Goal: Task Accomplishment & Management: Manage account settings

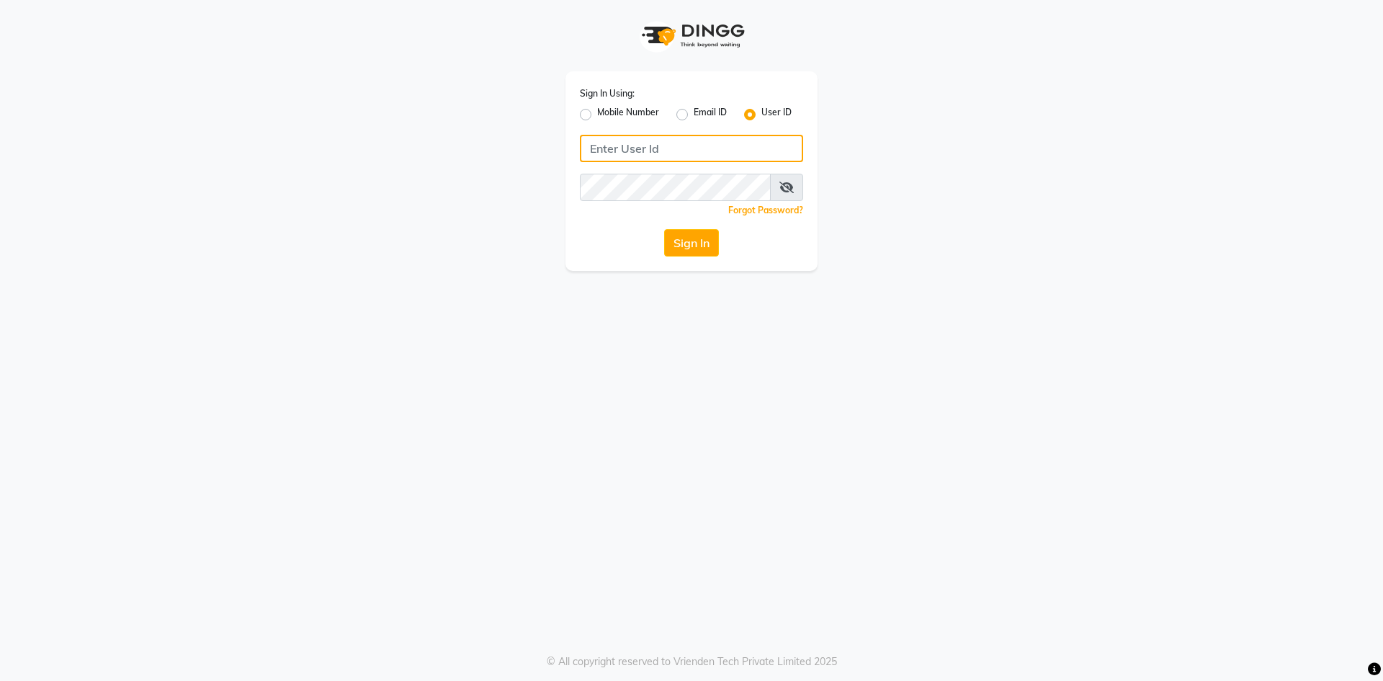
click at [621, 144] on input "Username" at bounding box center [691, 148] width 223 height 27
type input "pearl123"
click at [673, 241] on button "Sign In" at bounding box center [691, 242] width 55 height 27
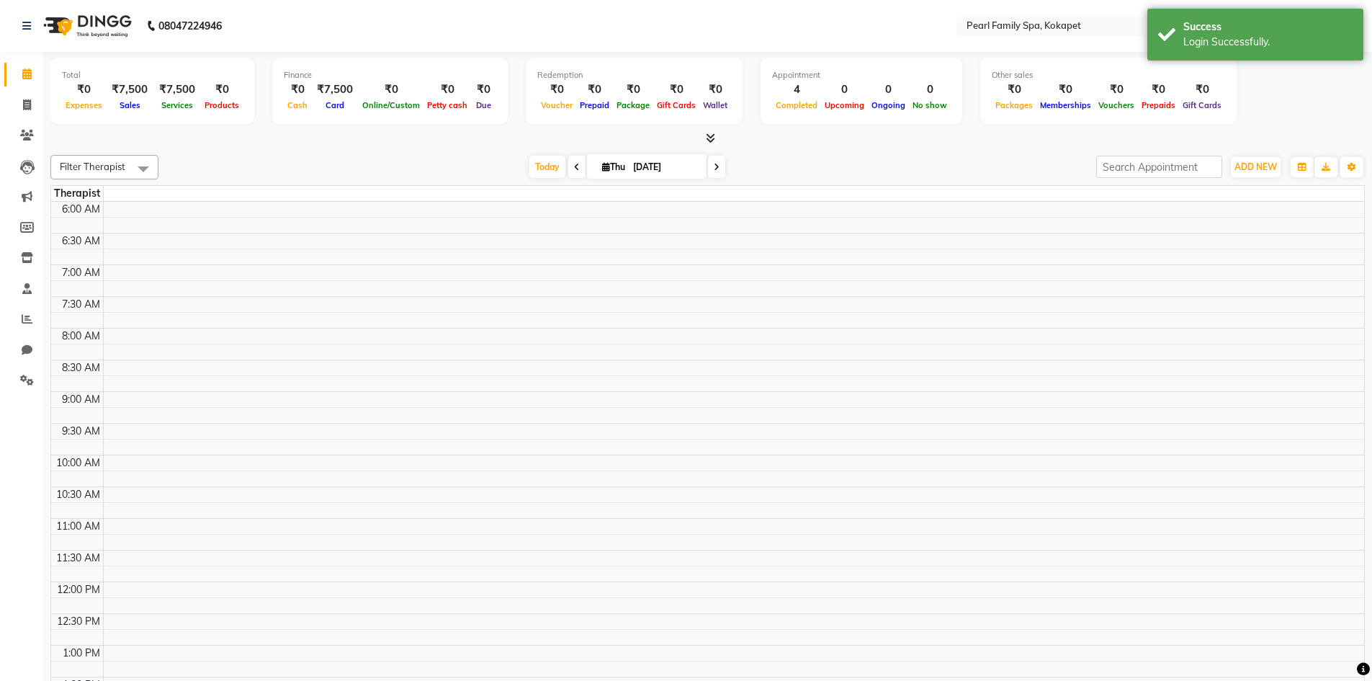
select select "en"
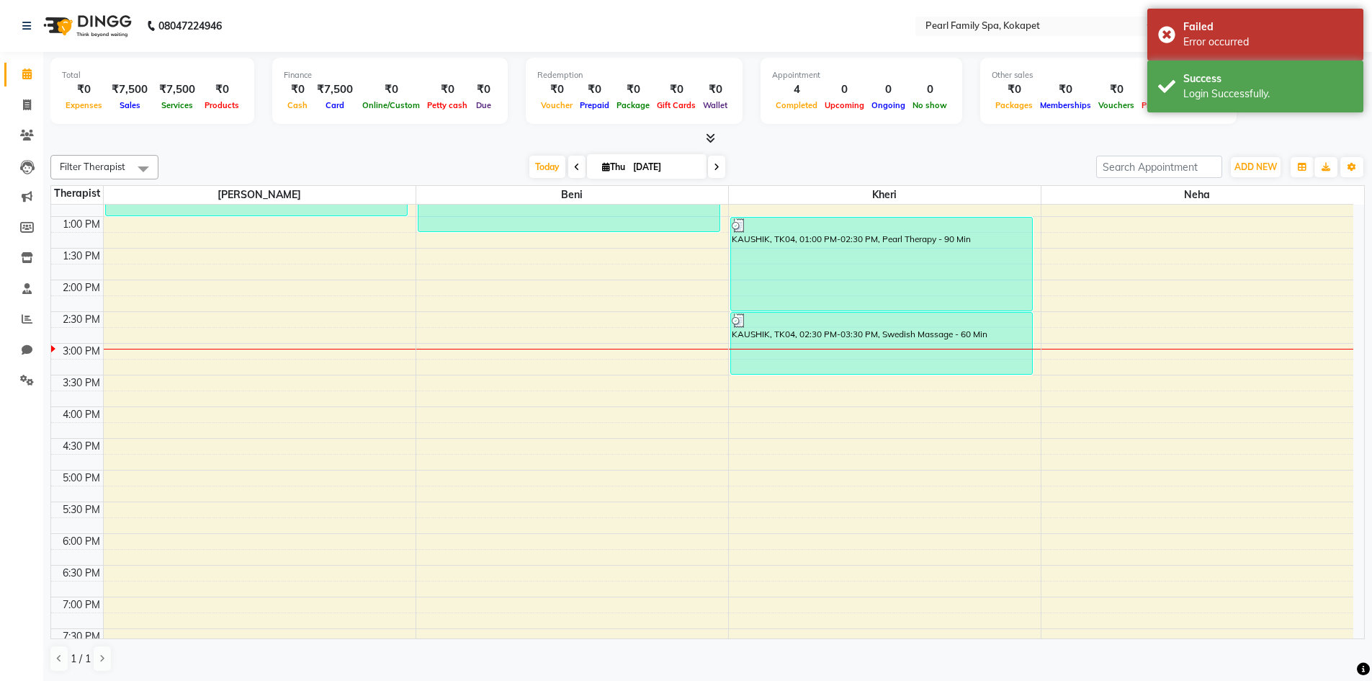
scroll to position [432, 0]
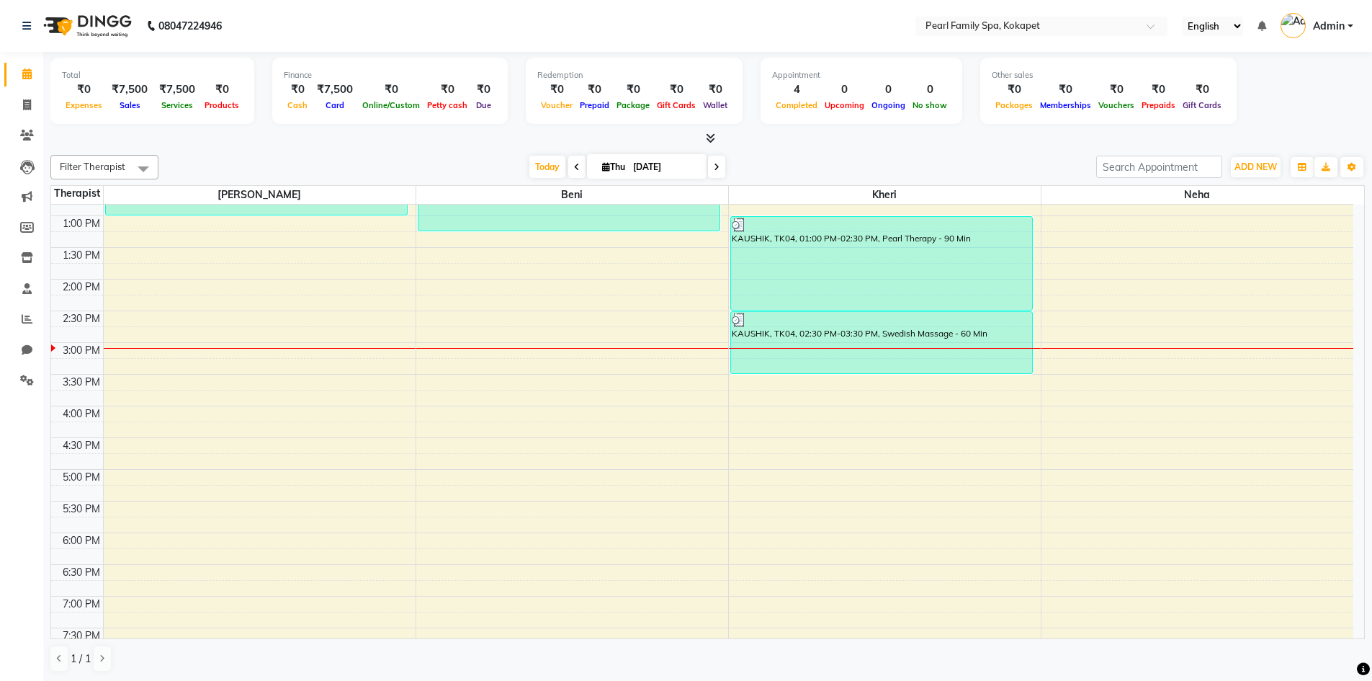
drag, startPoint x: 0, startPoint y: 514, endPoint x: 0, endPoint y: 542, distance: 28.1
click at [730, 493] on div "6:00 AM 6:30 AM 7:00 AM 7:30 AM 8:00 AM 8:30 AM 9:00 AM 9:30 AM 10:00 AM 10:30 …" at bounding box center [702, 278] width 1302 height 1013
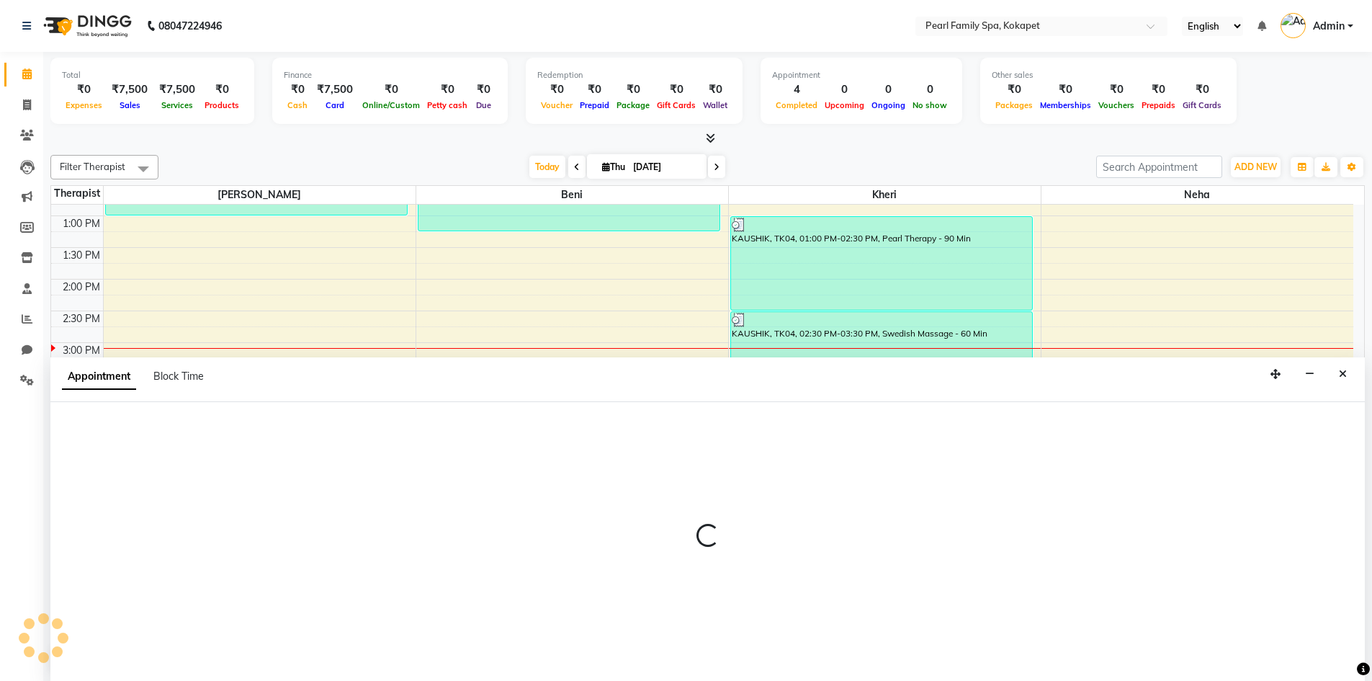
scroll to position [1, 0]
select select "89285"
select select "1035"
select select "tentative"
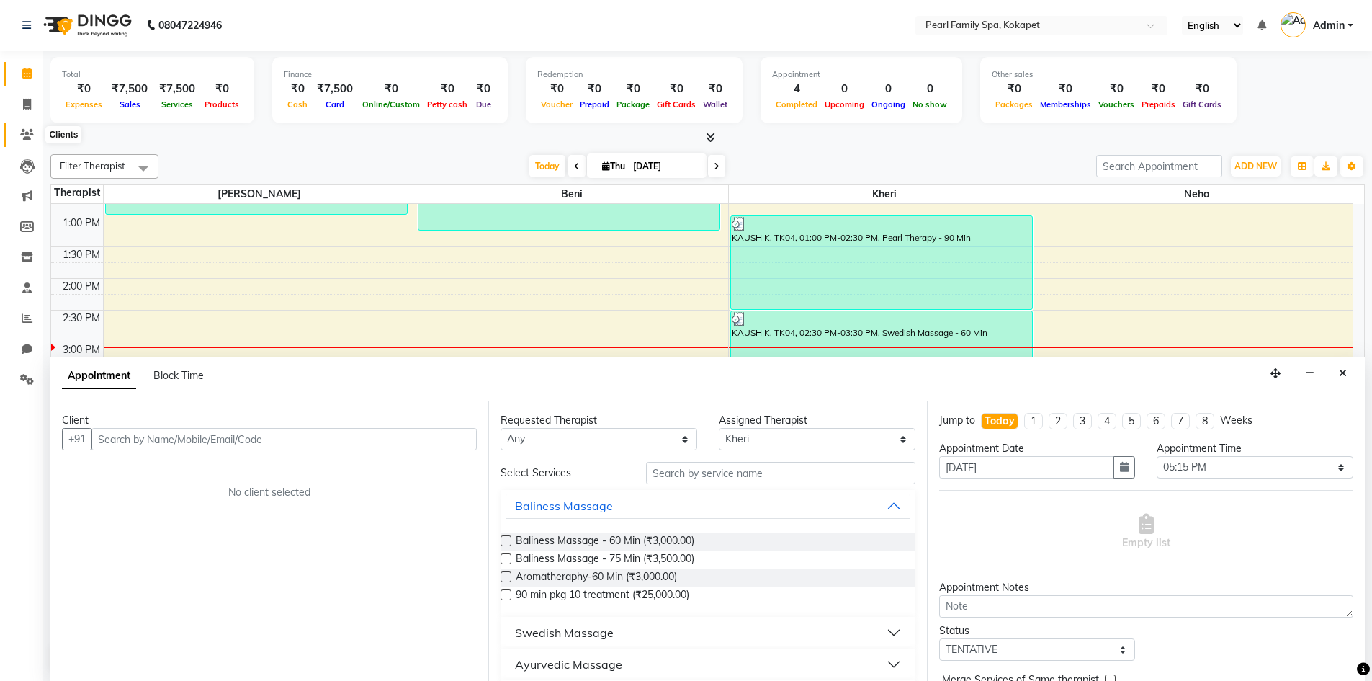
click at [22, 128] on span at bounding box center [26, 135] width 25 height 17
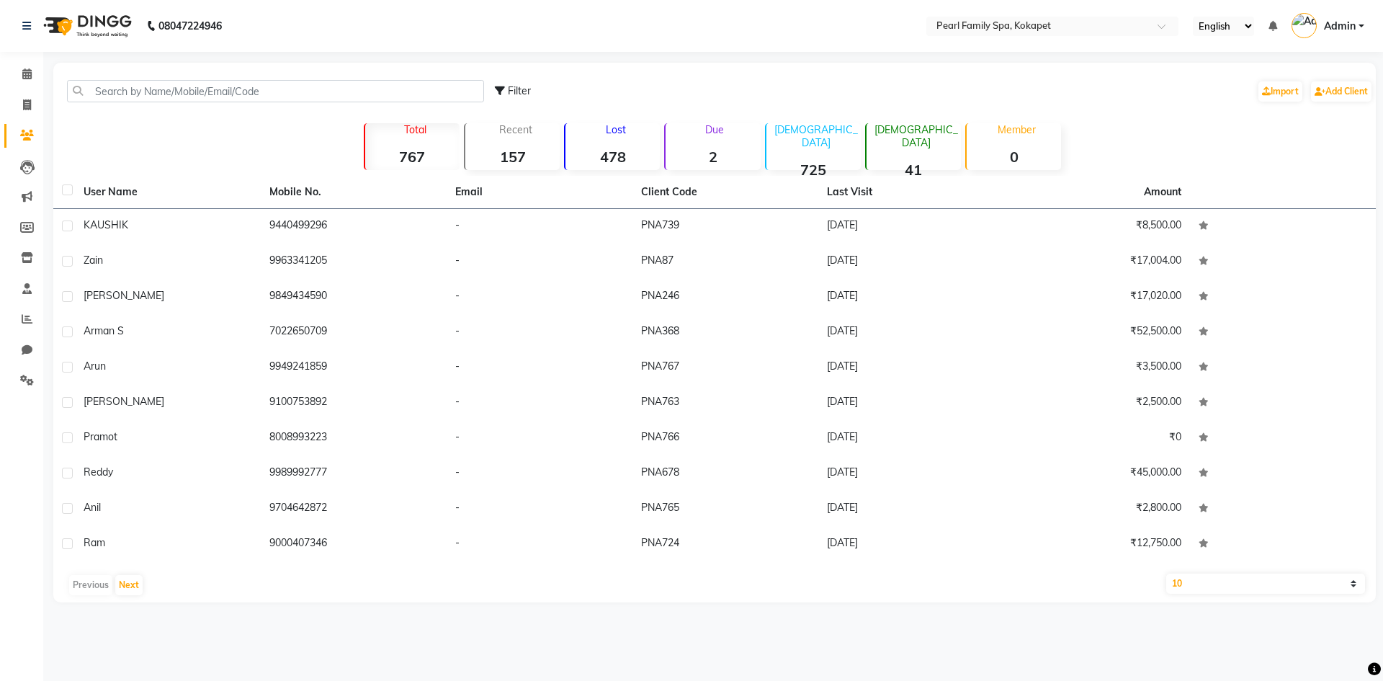
drag, startPoint x: 315, startPoint y: 103, endPoint x: 321, endPoint y: 81, distance: 23.1
click at [315, 100] on div "Filter Import Add Client" at bounding box center [714, 90] width 1317 height 45
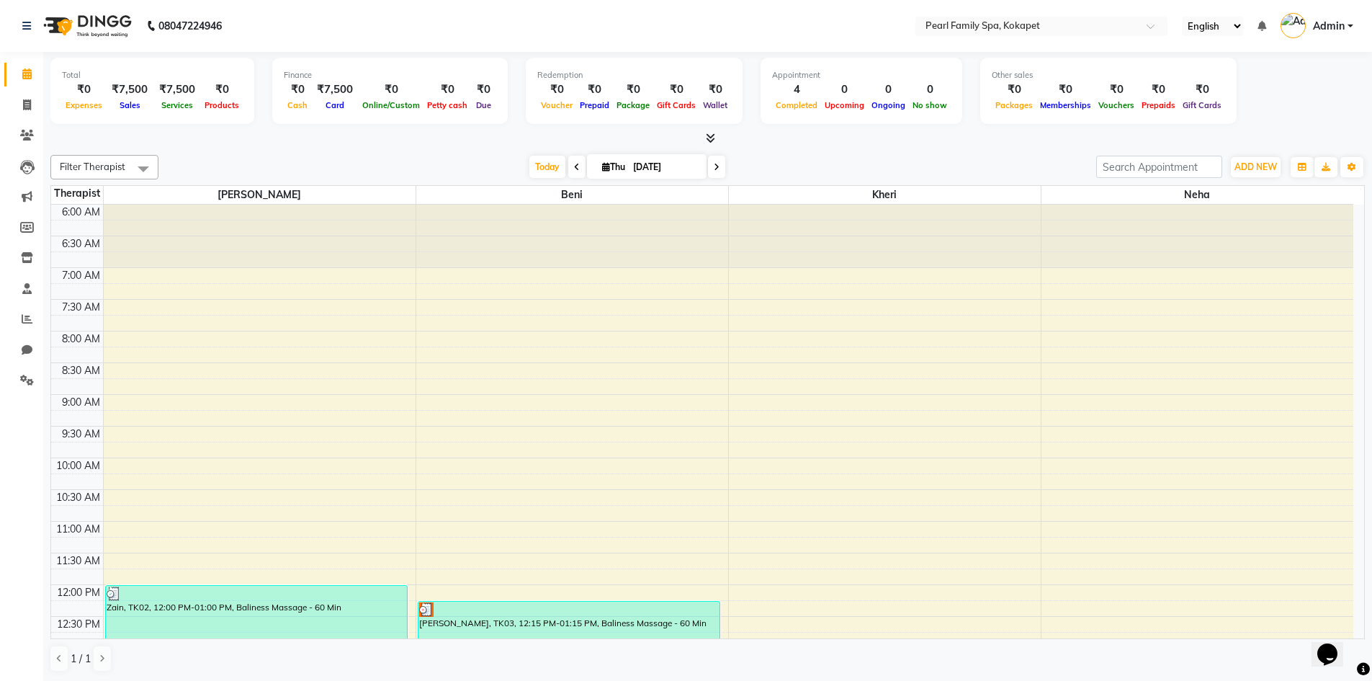
click at [22, 122] on li "Clients" at bounding box center [21, 135] width 43 height 31
click at [22, 127] on link "Clients" at bounding box center [21, 136] width 35 height 24
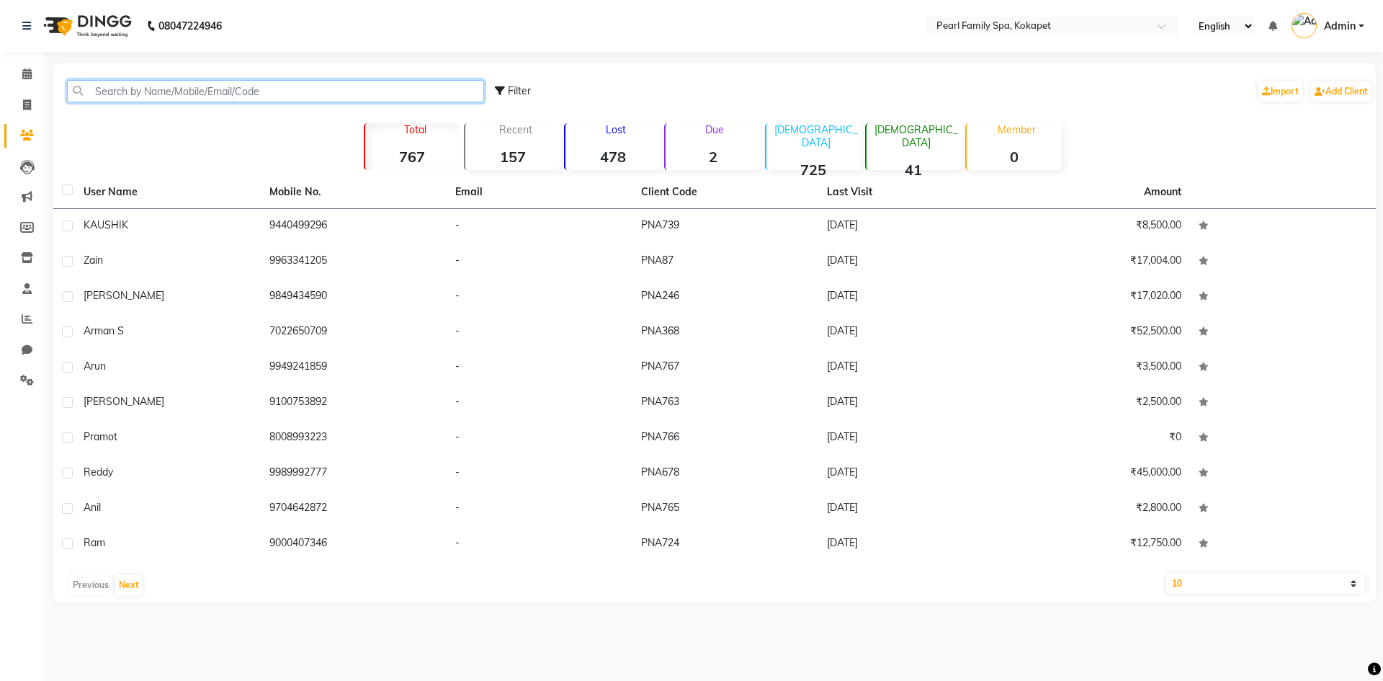
click at [403, 81] on input "text" at bounding box center [275, 91] width 417 height 22
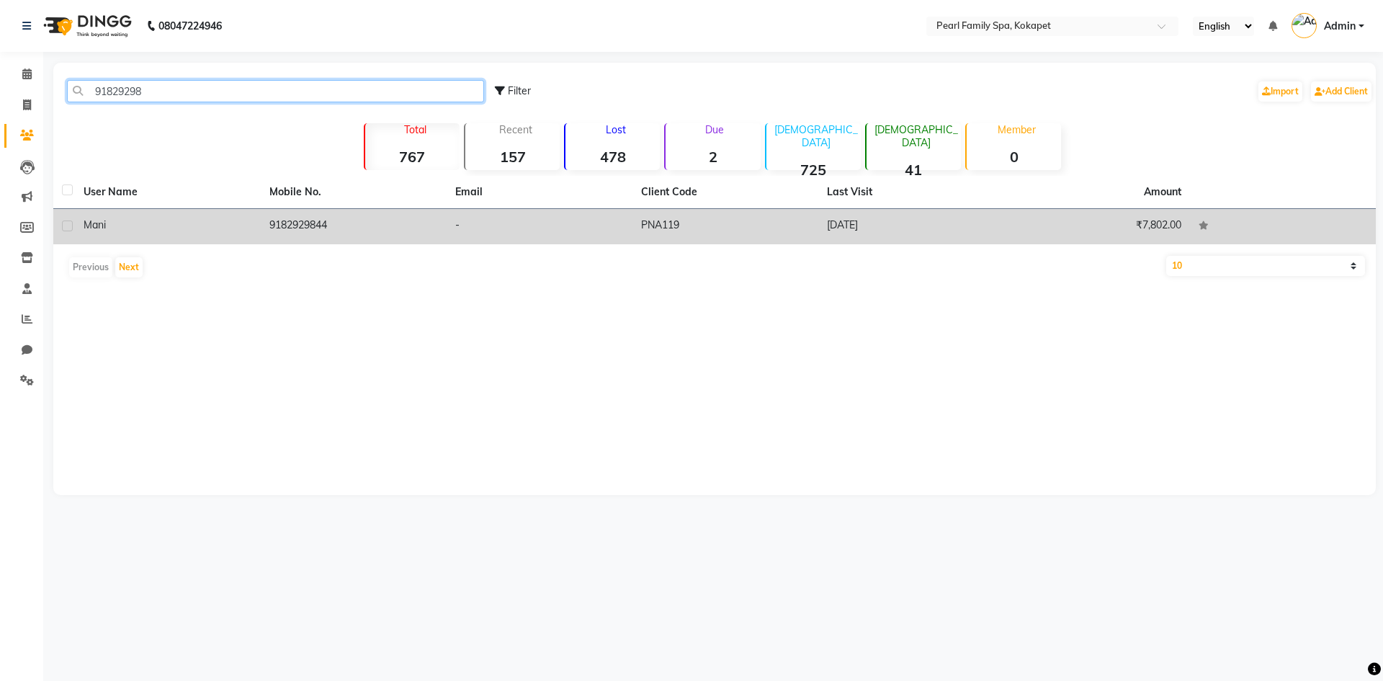
type input "91829298"
click at [563, 211] on td "-" at bounding box center [540, 226] width 186 height 35
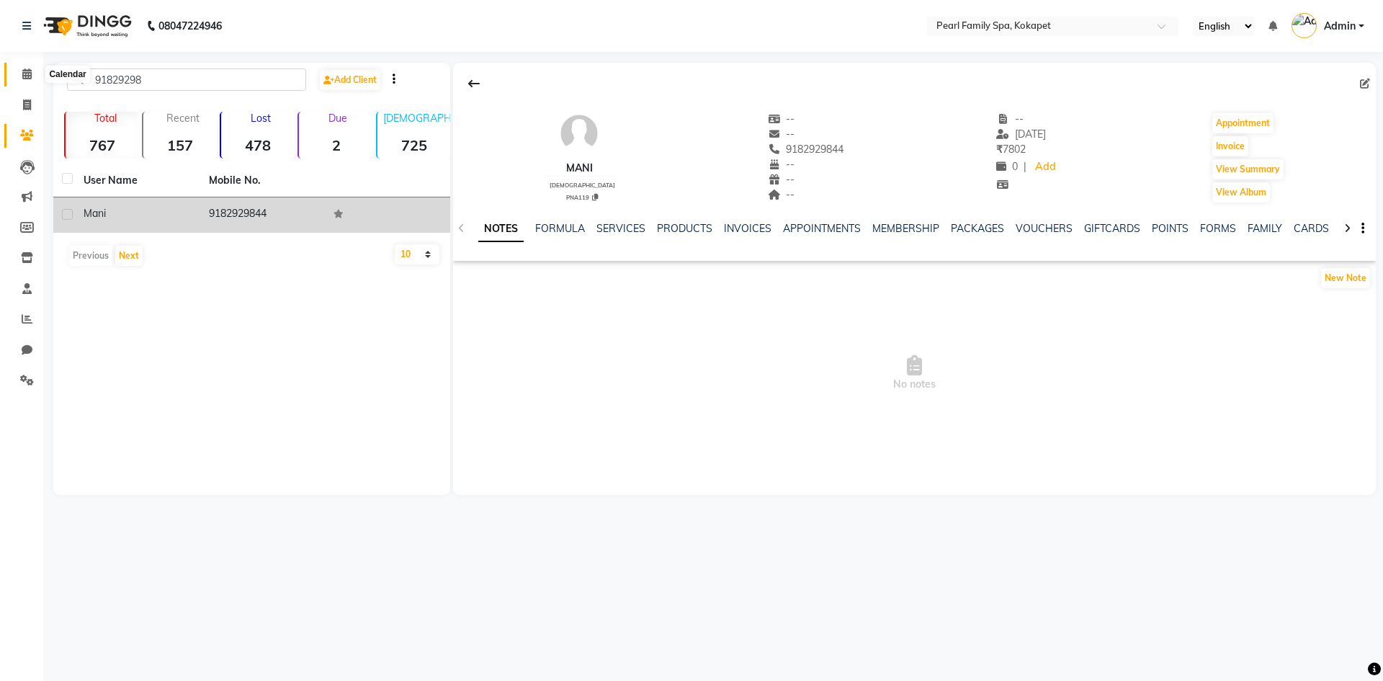
click at [22, 74] on icon at bounding box center [26, 73] width 9 height 11
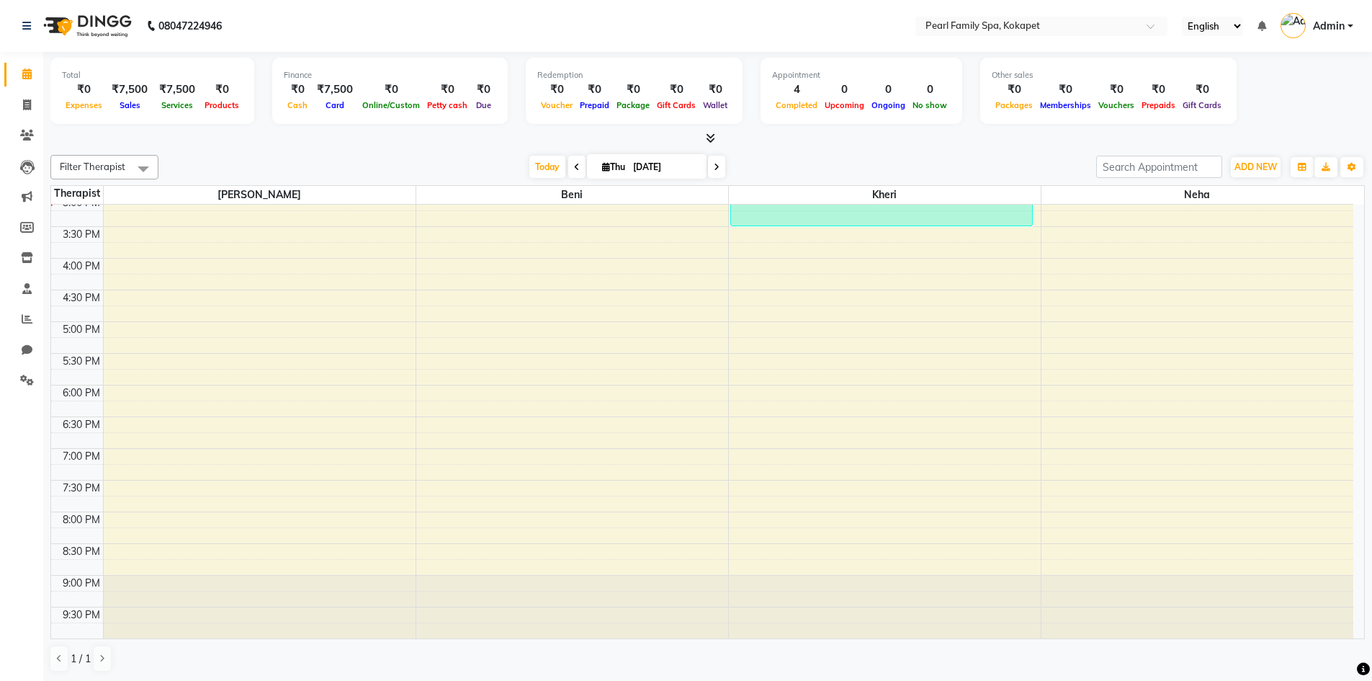
scroll to position [436, 0]
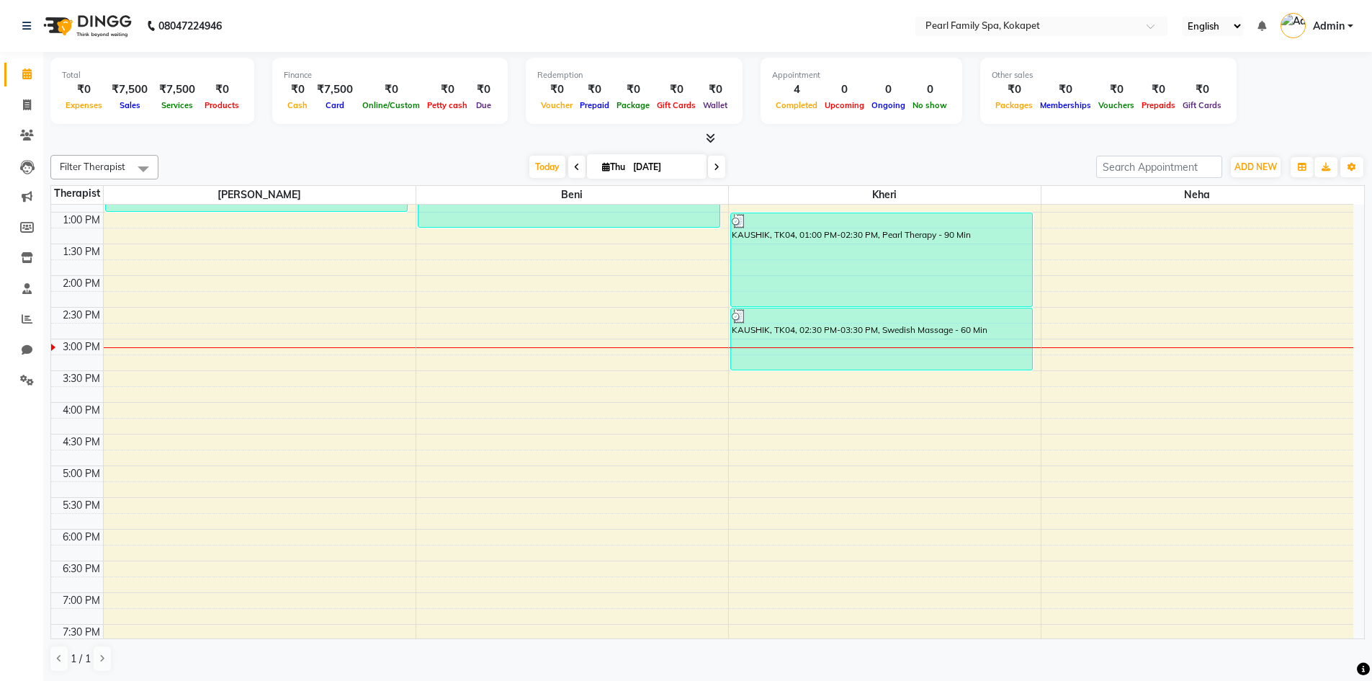
click at [164, 365] on div "6:00 AM 6:30 AM 7:00 AM 7:30 AM 8:00 AM 8:30 AM 9:00 AM 9:30 AM 10:00 AM 10:30 …" at bounding box center [702, 275] width 1302 height 1013
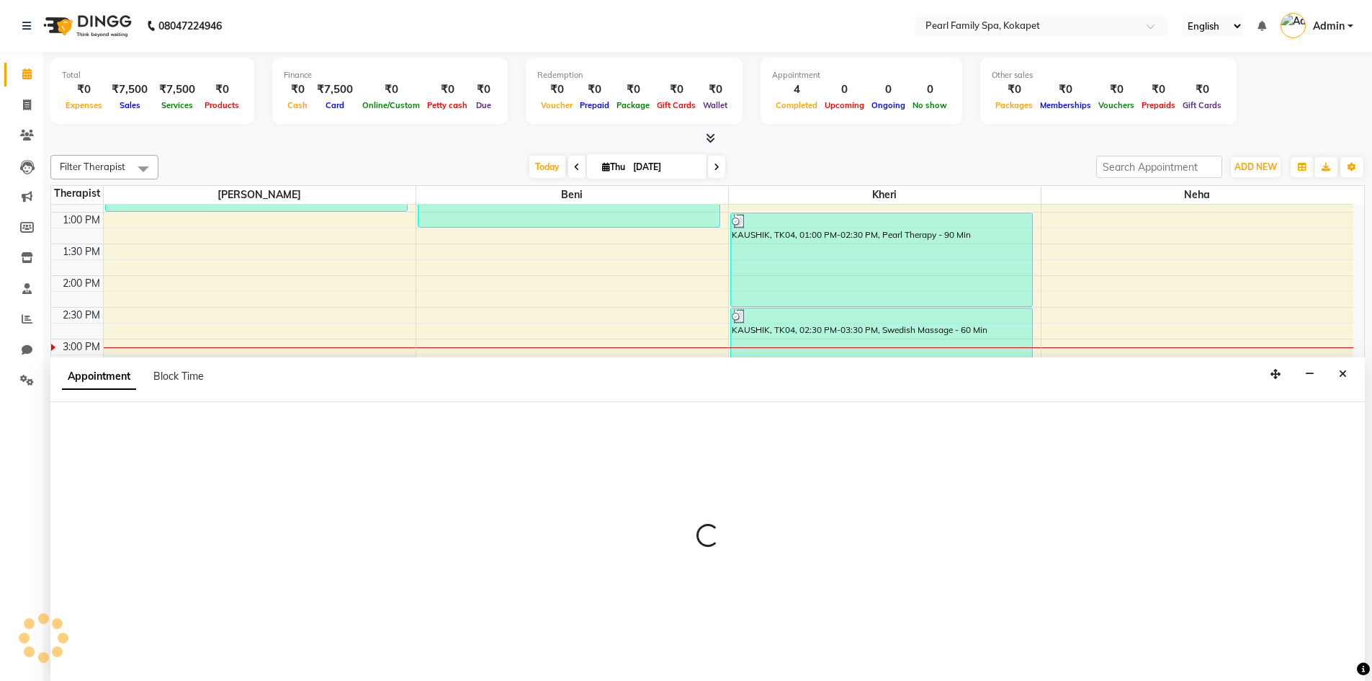
scroll to position [1, 0]
select select "86778"
select select "915"
select select "tentative"
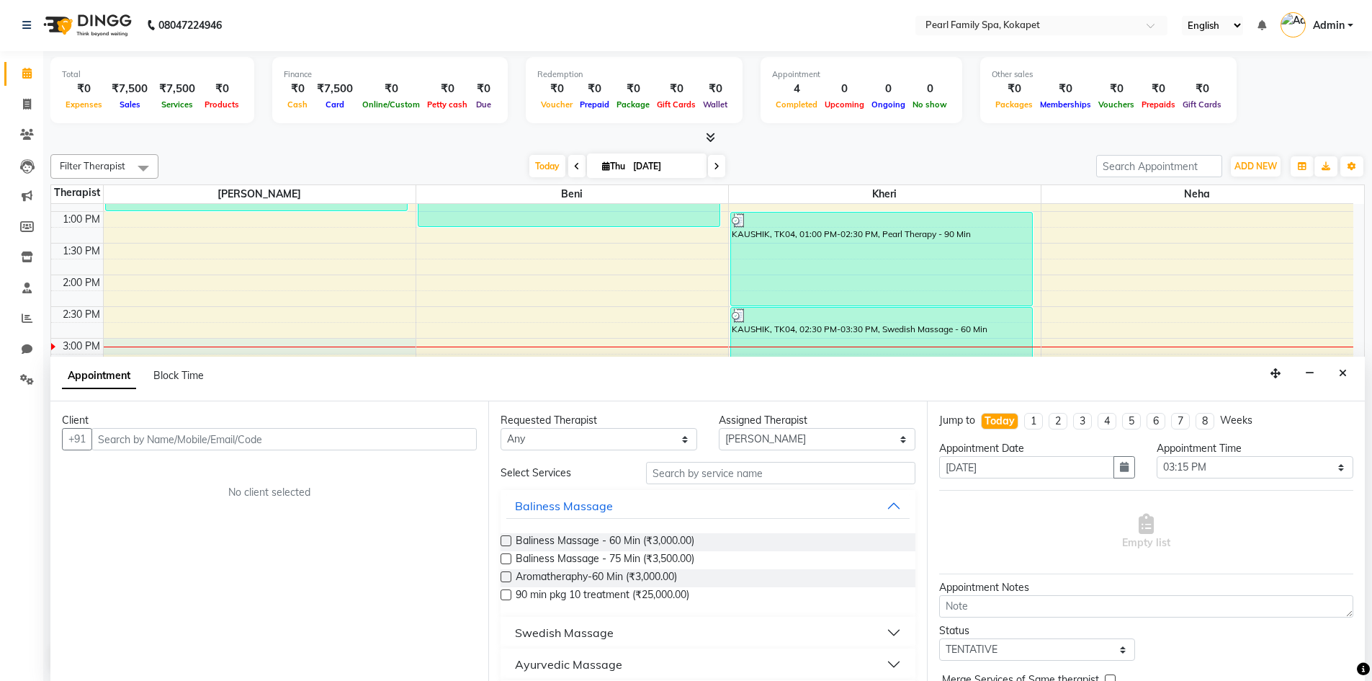
click at [317, 340] on div "6:00 AM 6:30 AM 7:00 AM 7:30 AM 8:00 AM 8:30 AM 9:00 AM 9:30 AM 10:00 AM 10:30 …" at bounding box center [702, 274] width 1302 height 1013
click at [1340, 372] on icon "Close" at bounding box center [1343, 373] width 8 height 10
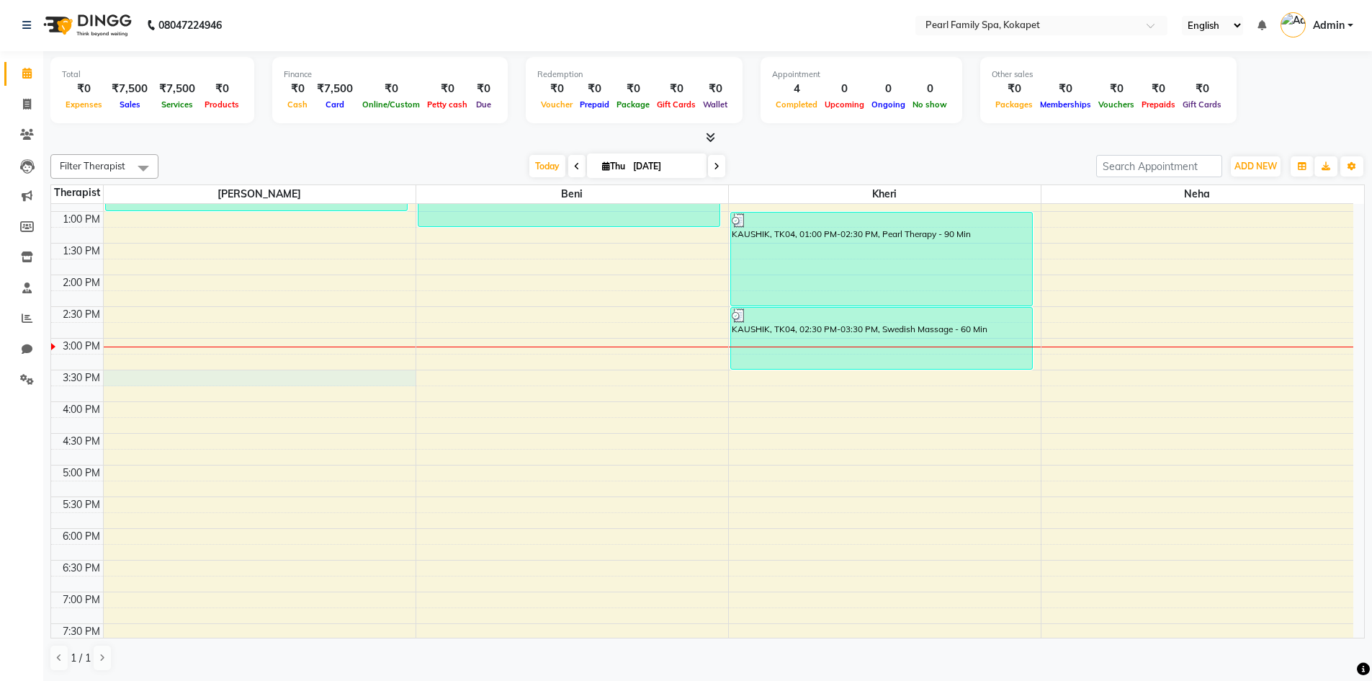
click at [270, 362] on div "6:00 AM 6:30 AM 7:00 AM 7:30 AM 8:00 AM 8:30 AM 9:00 AM 9:30 AM 10:00 AM 10:30 …" at bounding box center [702, 274] width 1302 height 1013
select select "86778"
select select "915"
select select "tentative"
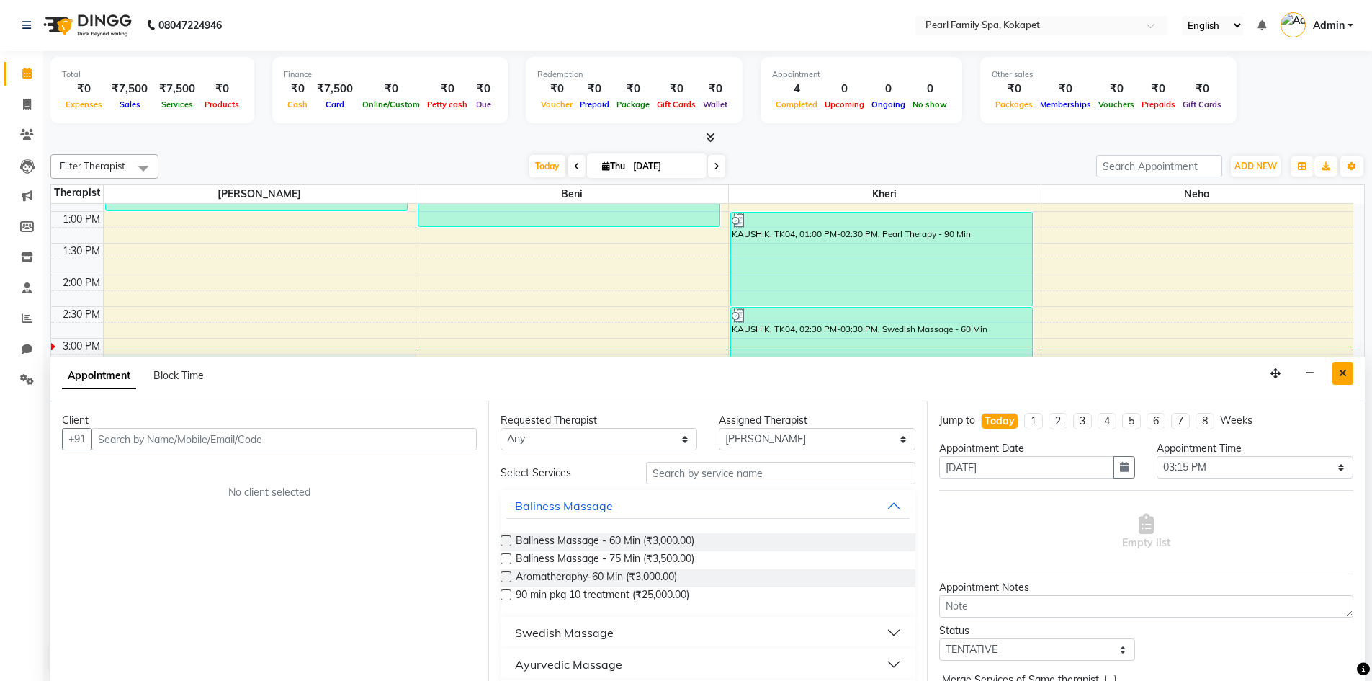
click at [1338, 369] on button "Close" at bounding box center [1342, 373] width 21 height 22
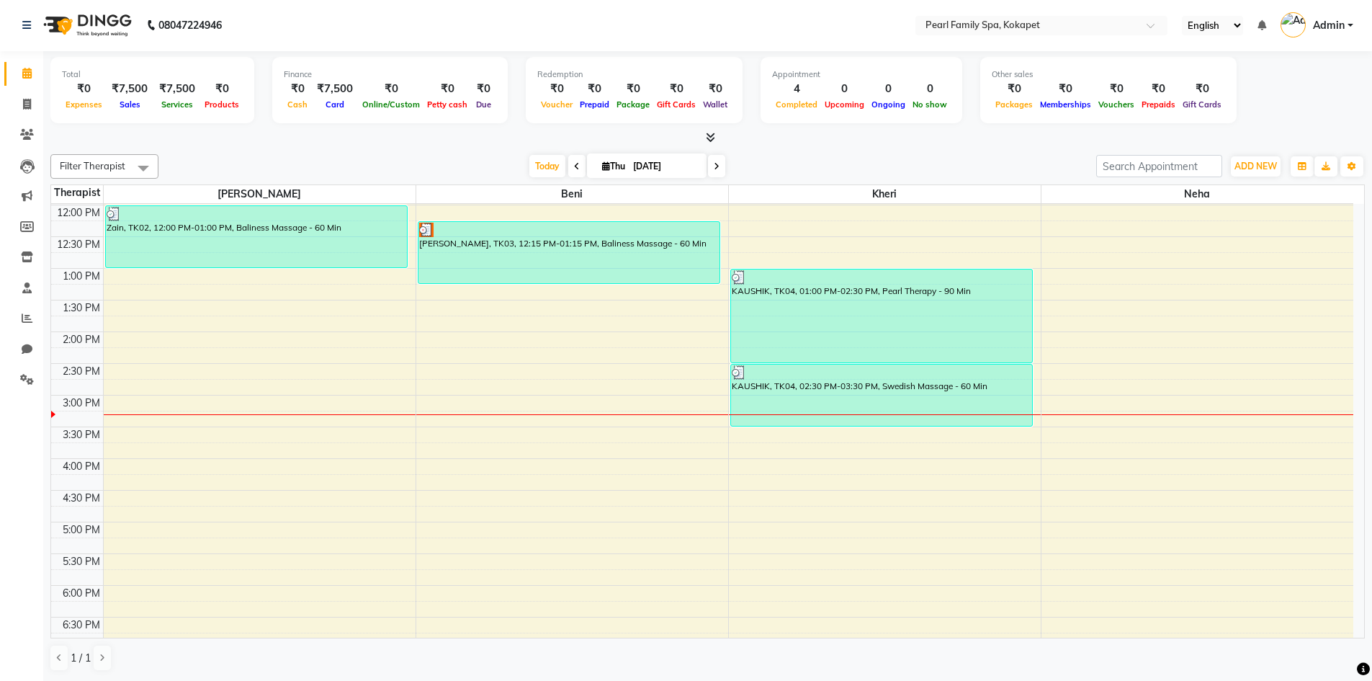
scroll to position [292, 0]
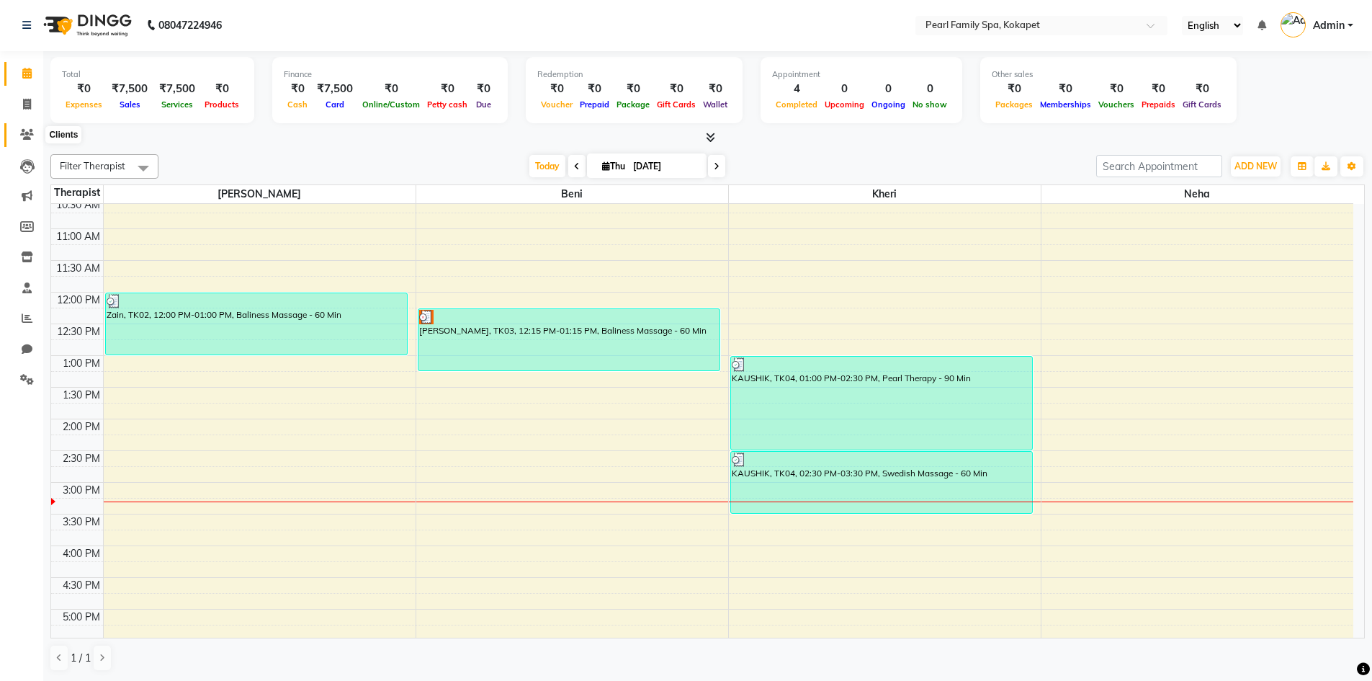
click at [25, 138] on icon at bounding box center [27, 134] width 14 height 11
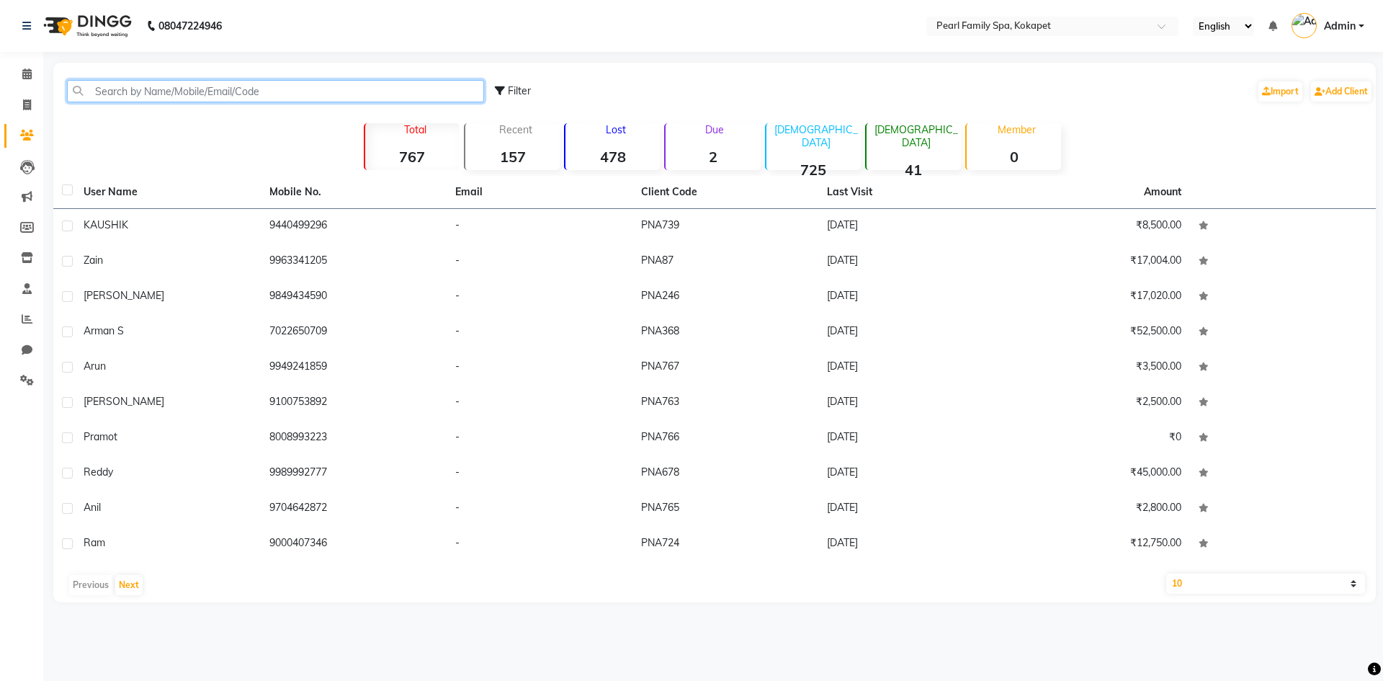
click at [104, 92] on input "text" at bounding box center [275, 91] width 417 height 22
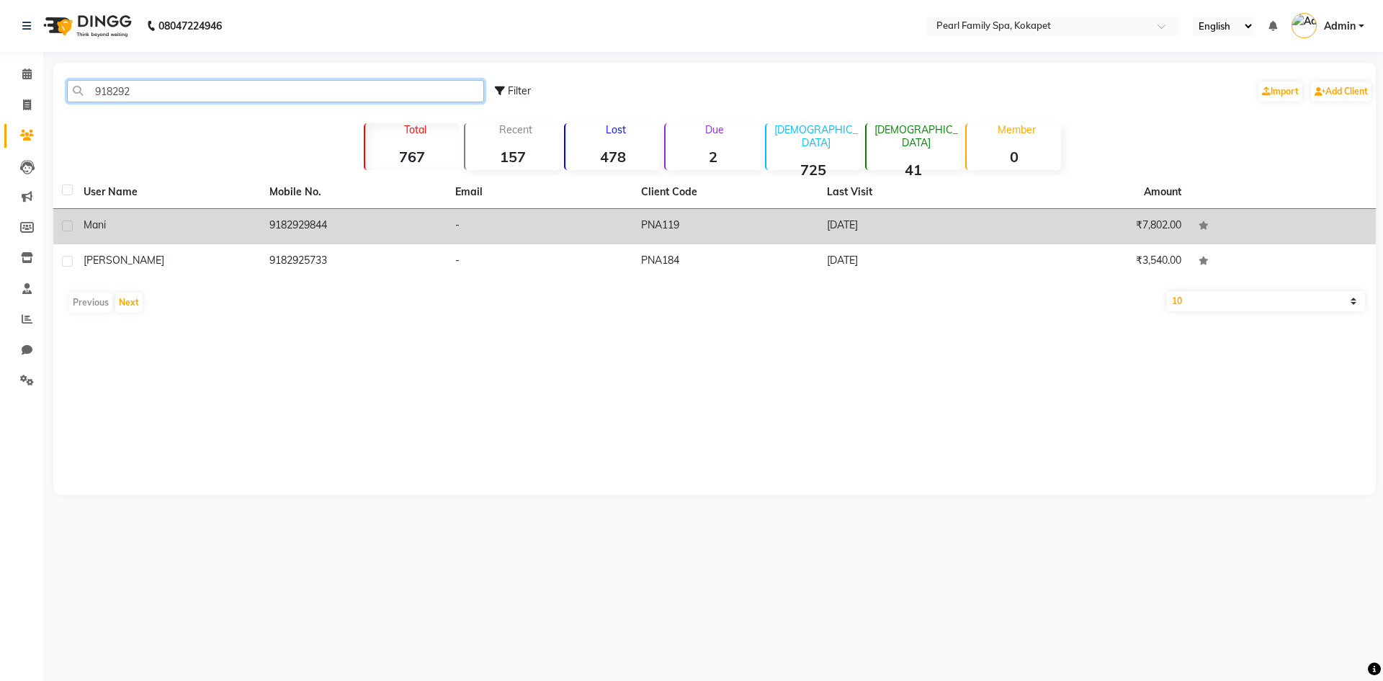
type input "918292"
click at [331, 229] on td "9182929844" at bounding box center [354, 226] width 186 height 35
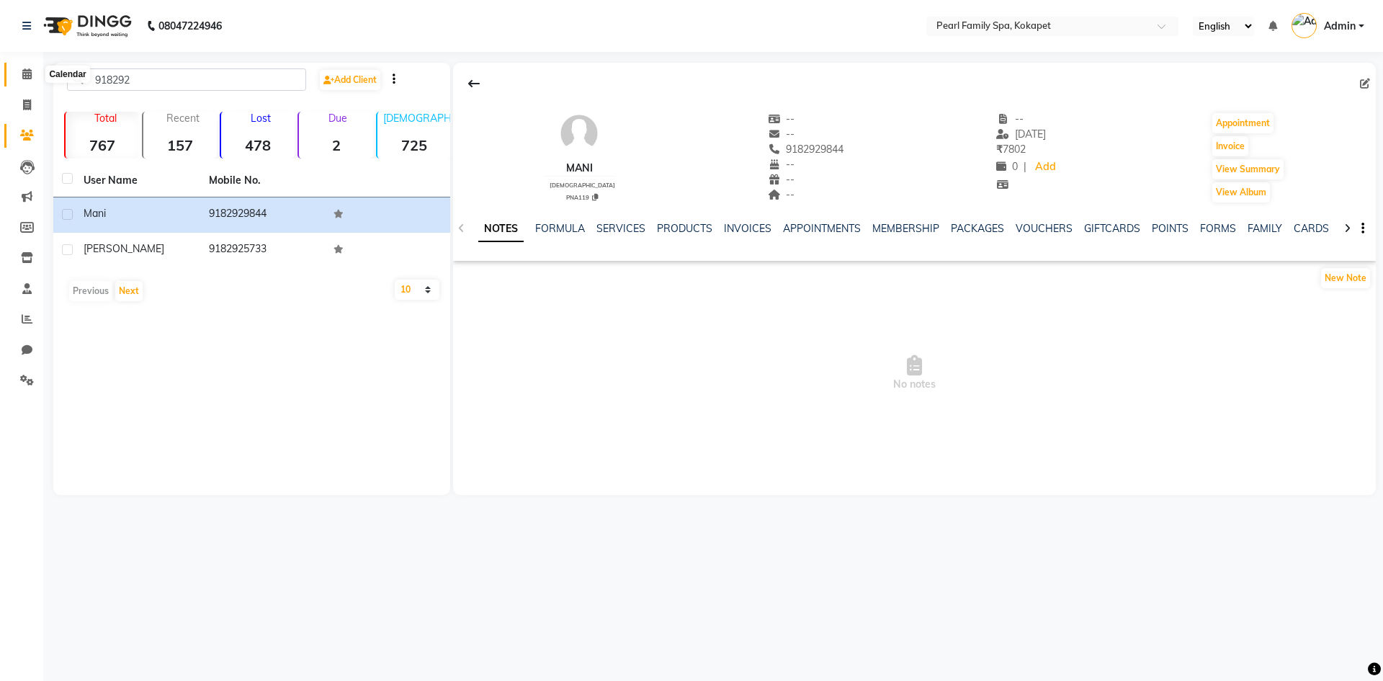
click at [28, 72] on icon at bounding box center [26, 73] width 9 height 11
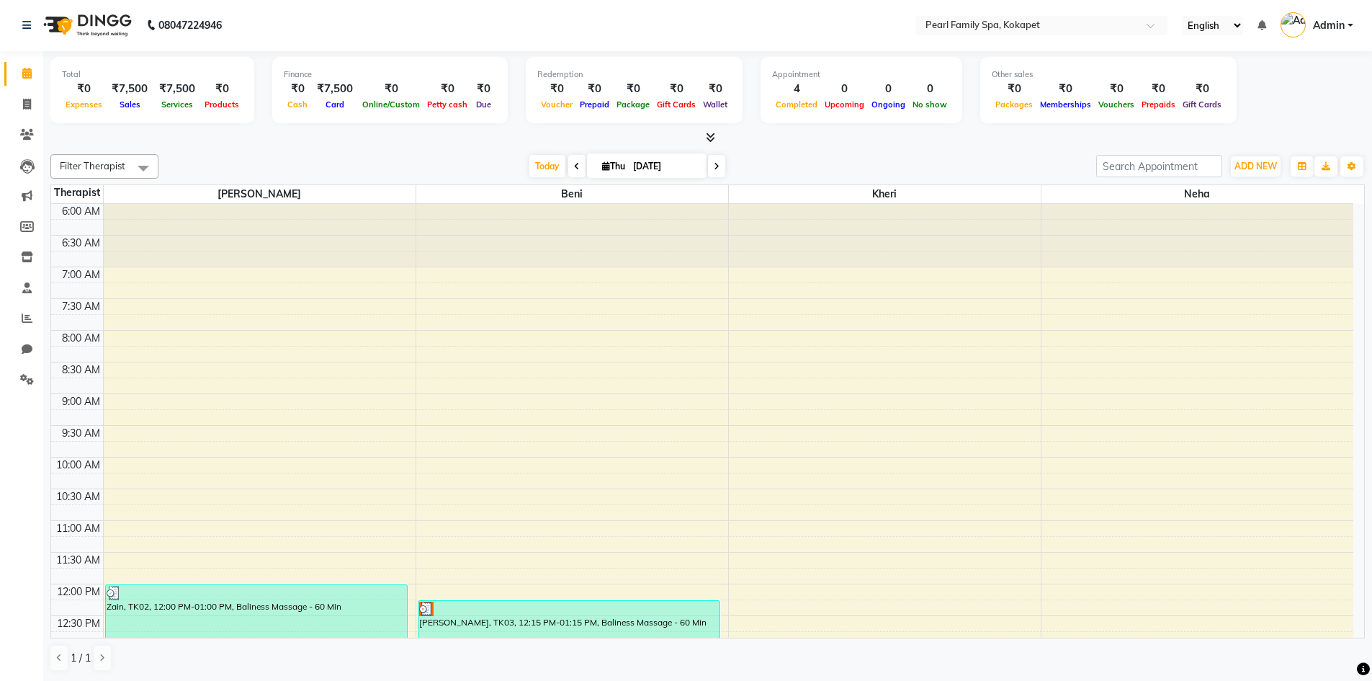
scroll to position [360, 0]
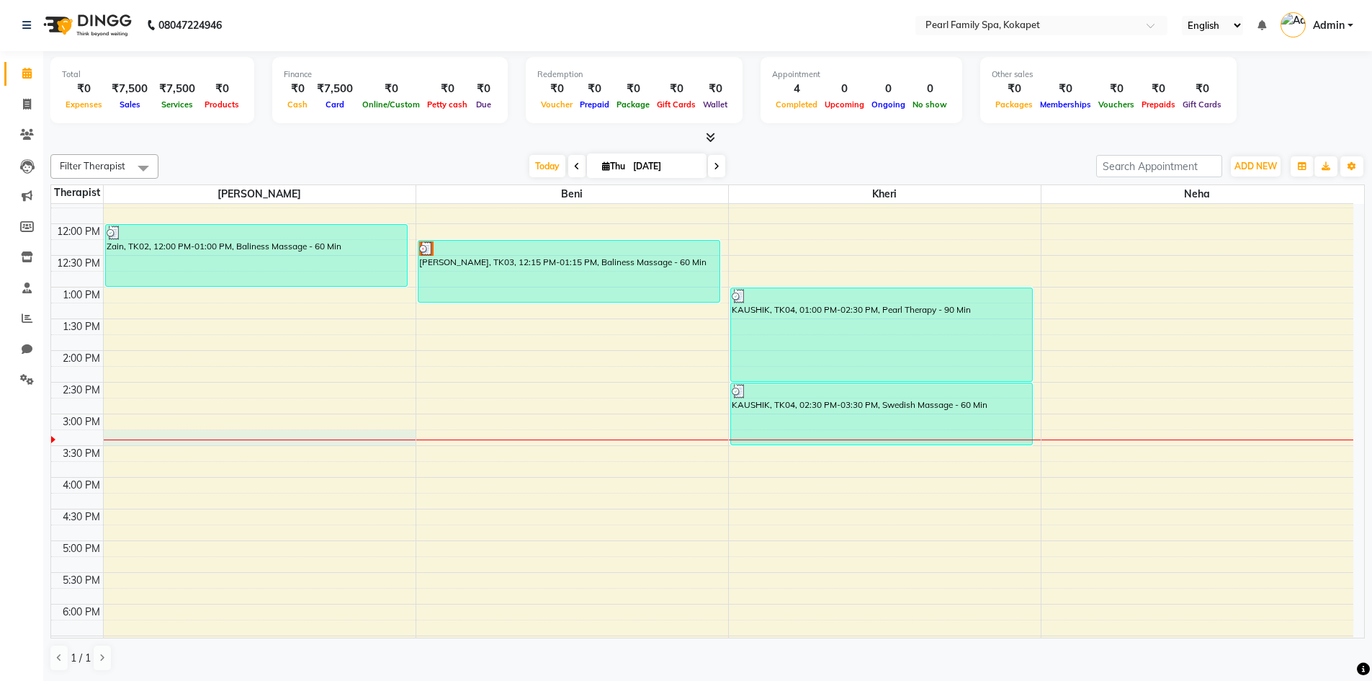
click at [123, 442] on div "6:00 AM 6:30 AM 7:00 AM 7:30 AM 8:00 AM 8:30 AM 9:00 AM 9:30 AM 10:00 AM 10:30 …" at bounding box center [702, 350] width 1302 height 1013
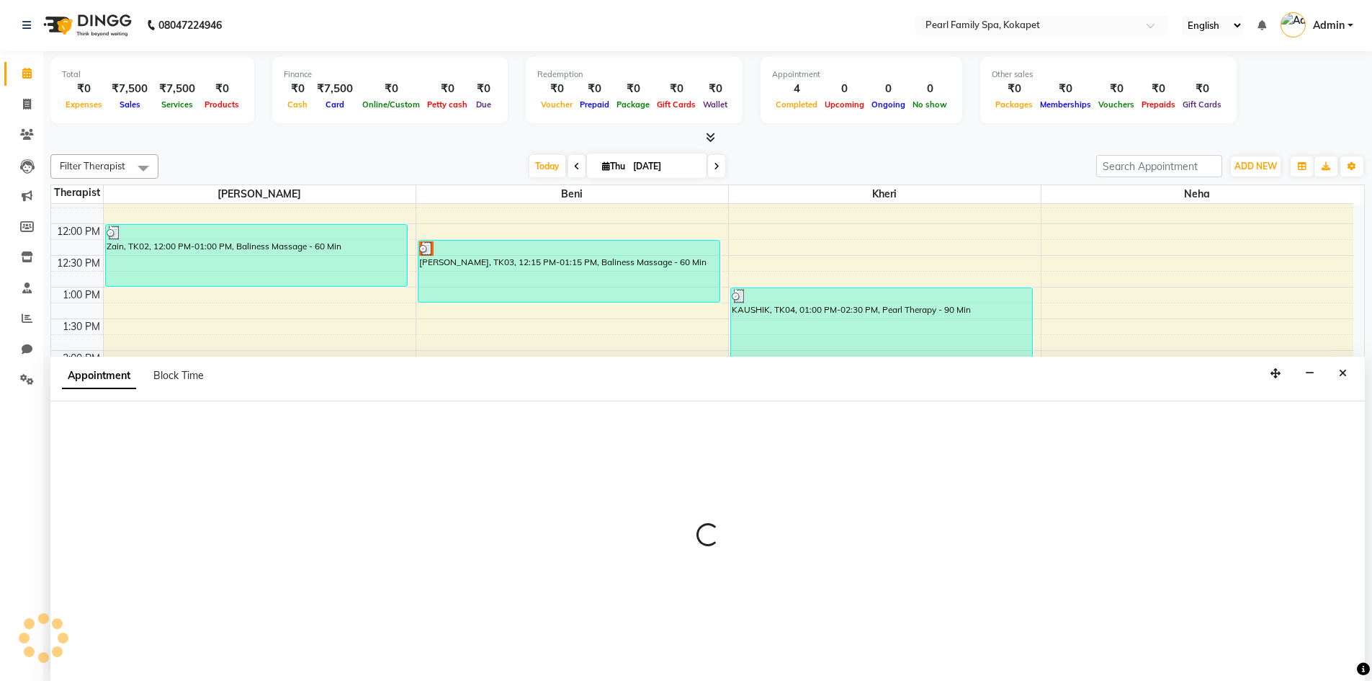
select select "86778"
select select "915"
select select "tentative"
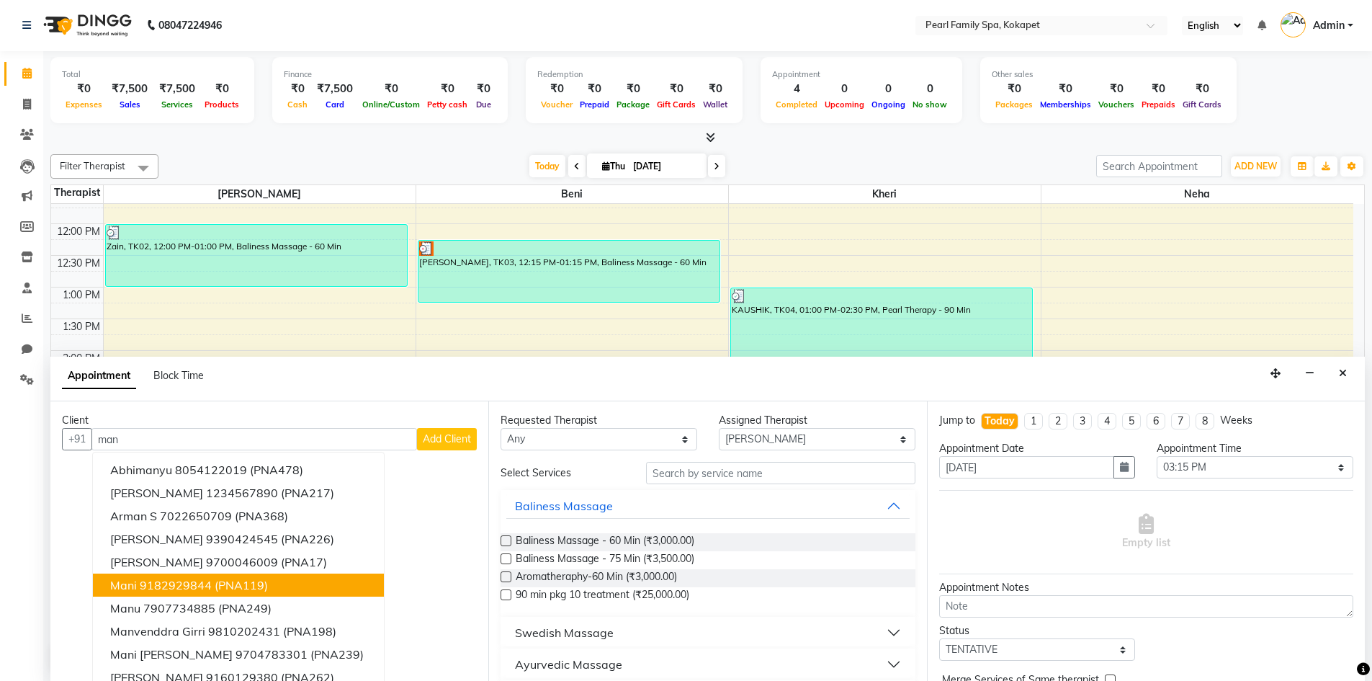
click at [235, 586] on span "(PNA119)" at bounding box center [241, 585] width 53 height 14
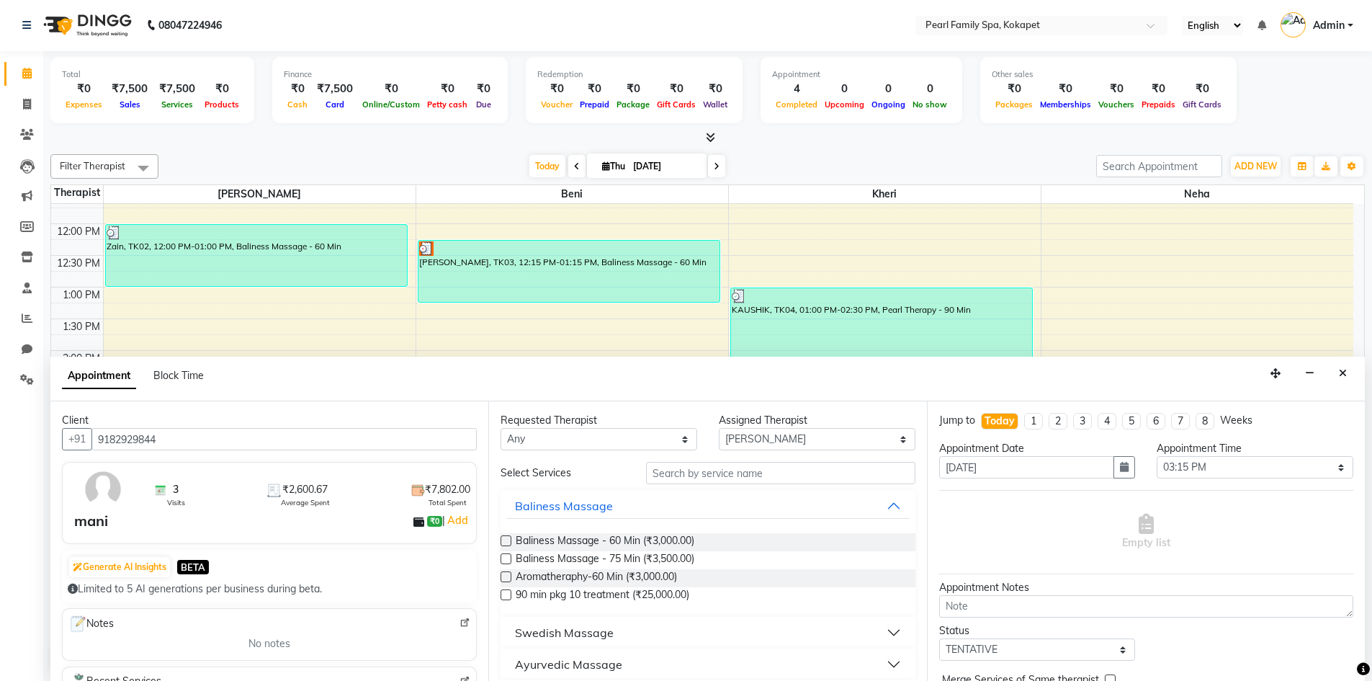
type input "9182929844"
click at [505, 563] on label at bounding box center [506, 558] width 11 height 11
click at [505, 563] on input "checkbox" at bounding box center [505, 559] width 9 height 9
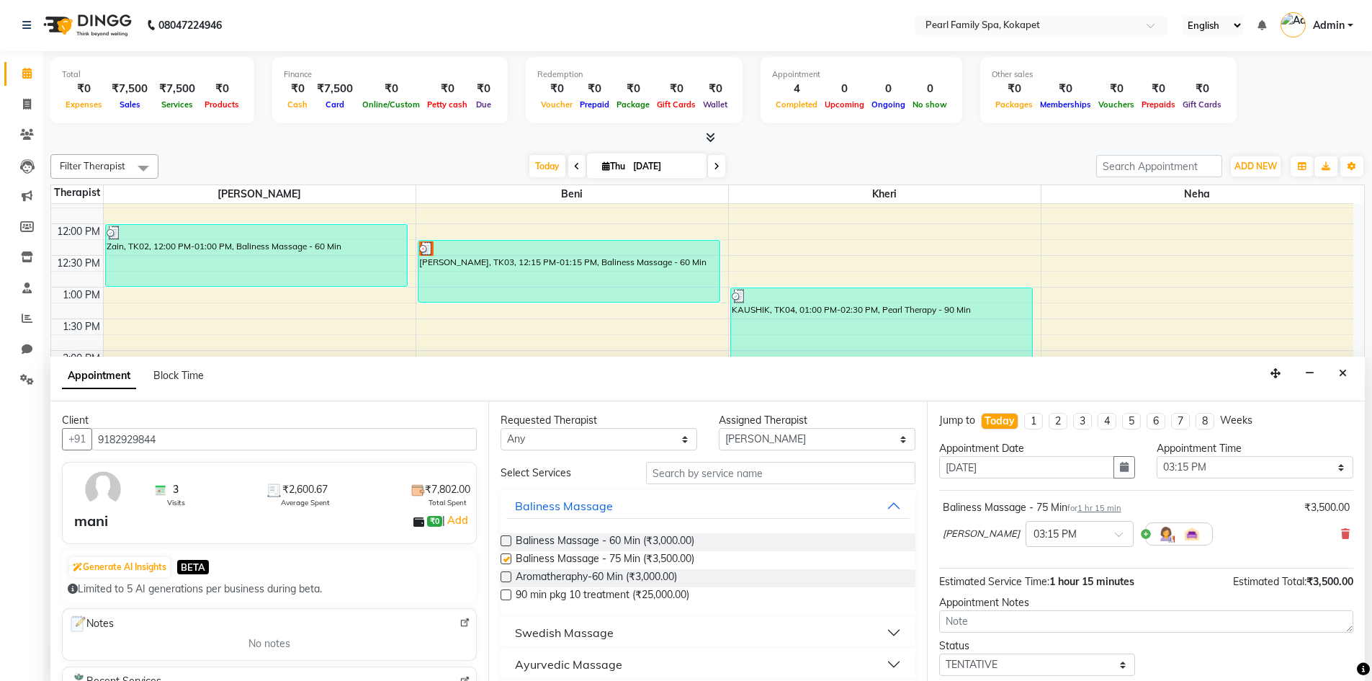
checkbox input "false"
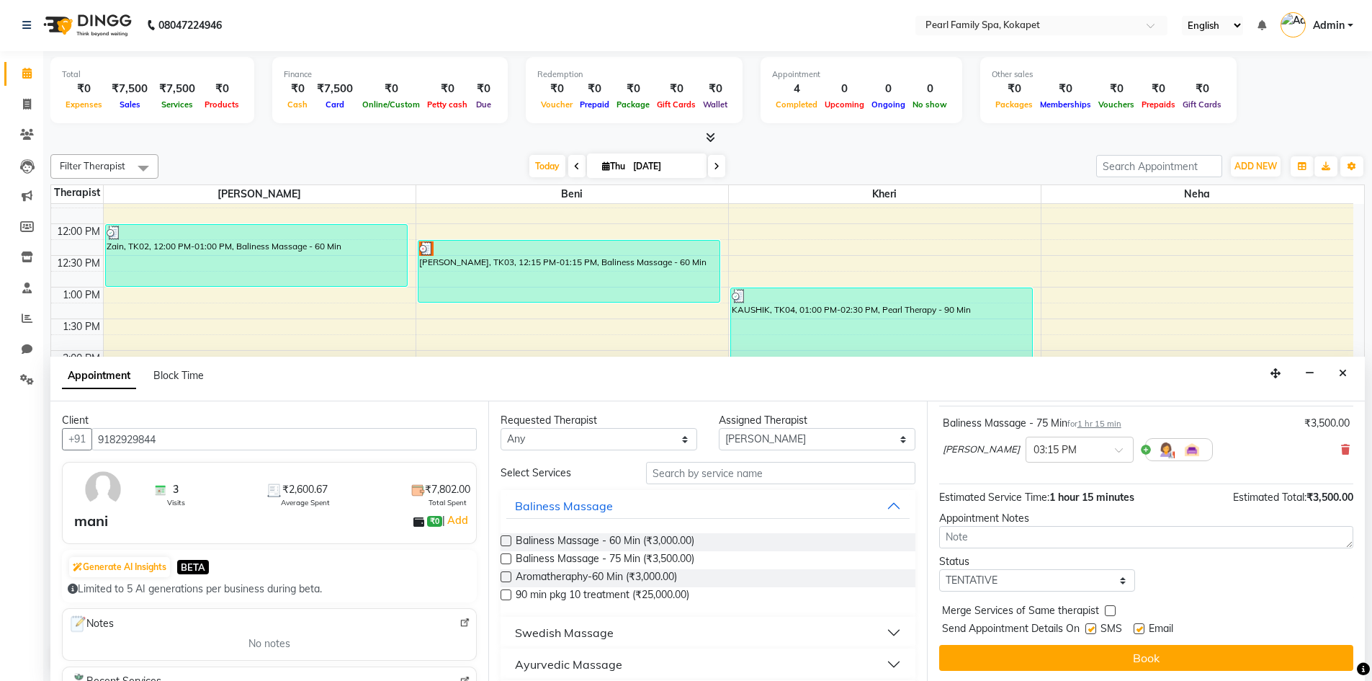
scroll to position [86, 0]
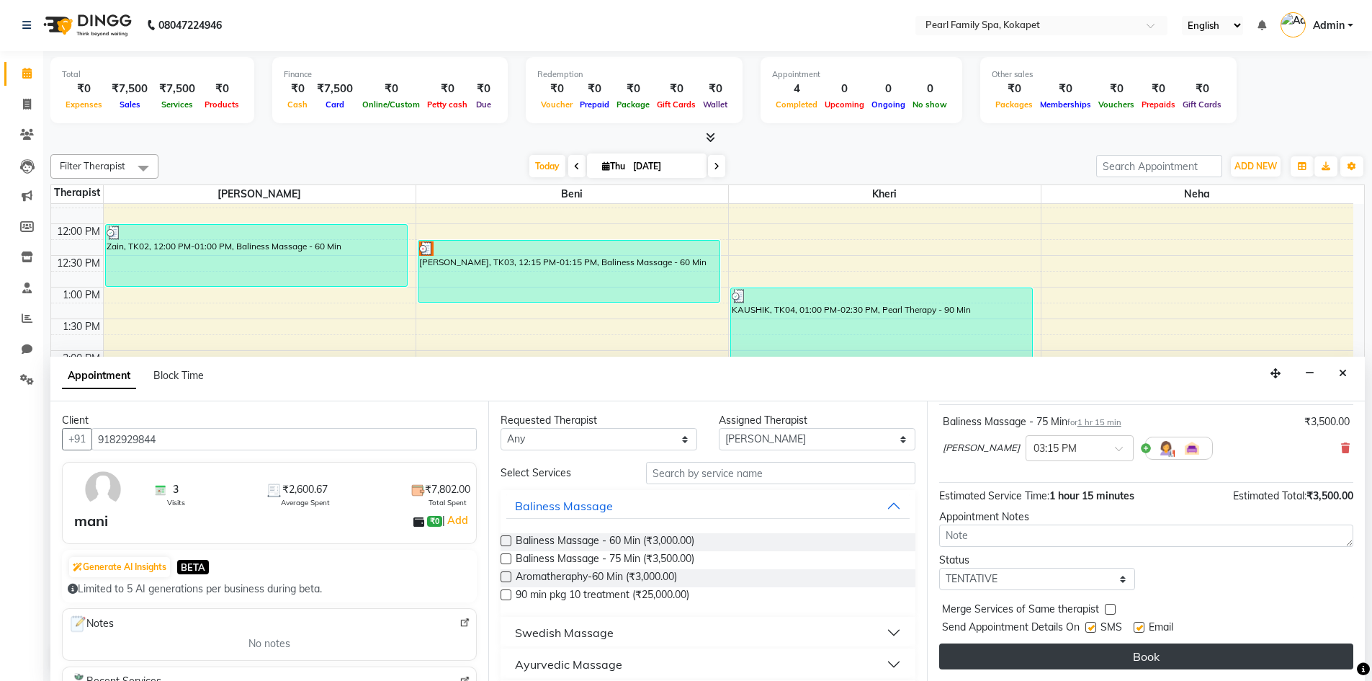
click at [1041, 658] on button "Book" at bounding box center [1146, 656] width 414 height 26
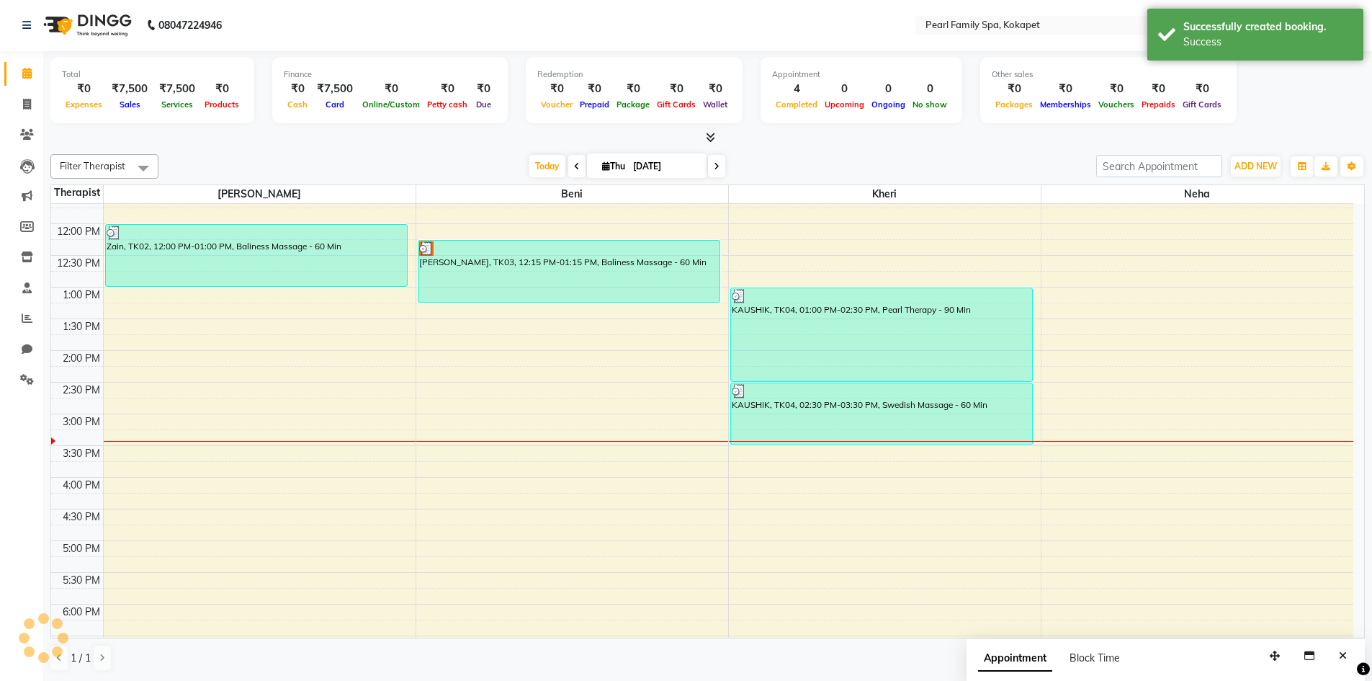
scroll to position [0, 0]
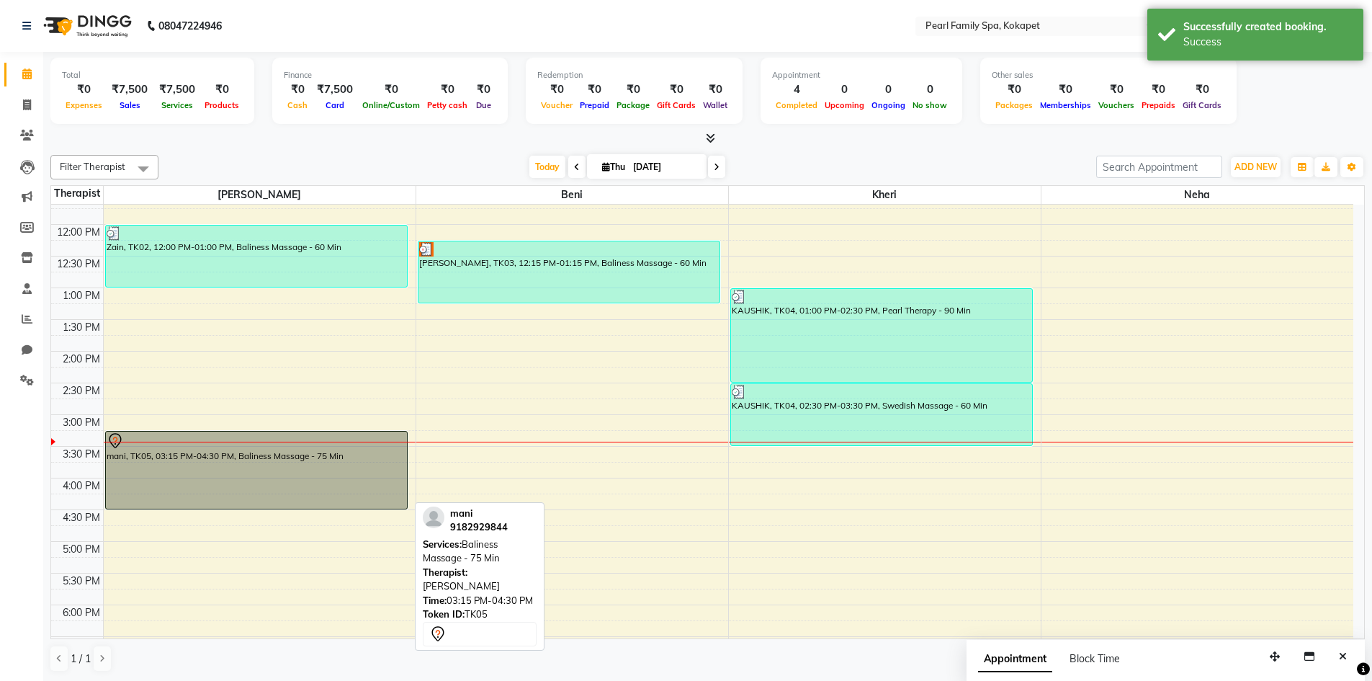
click at [372, 463] on div "mani, TK05, 03:15 PM-04:30 PM, Baliness Massage - 75 Min" at bounding box center [256, 469] width 301 height 77
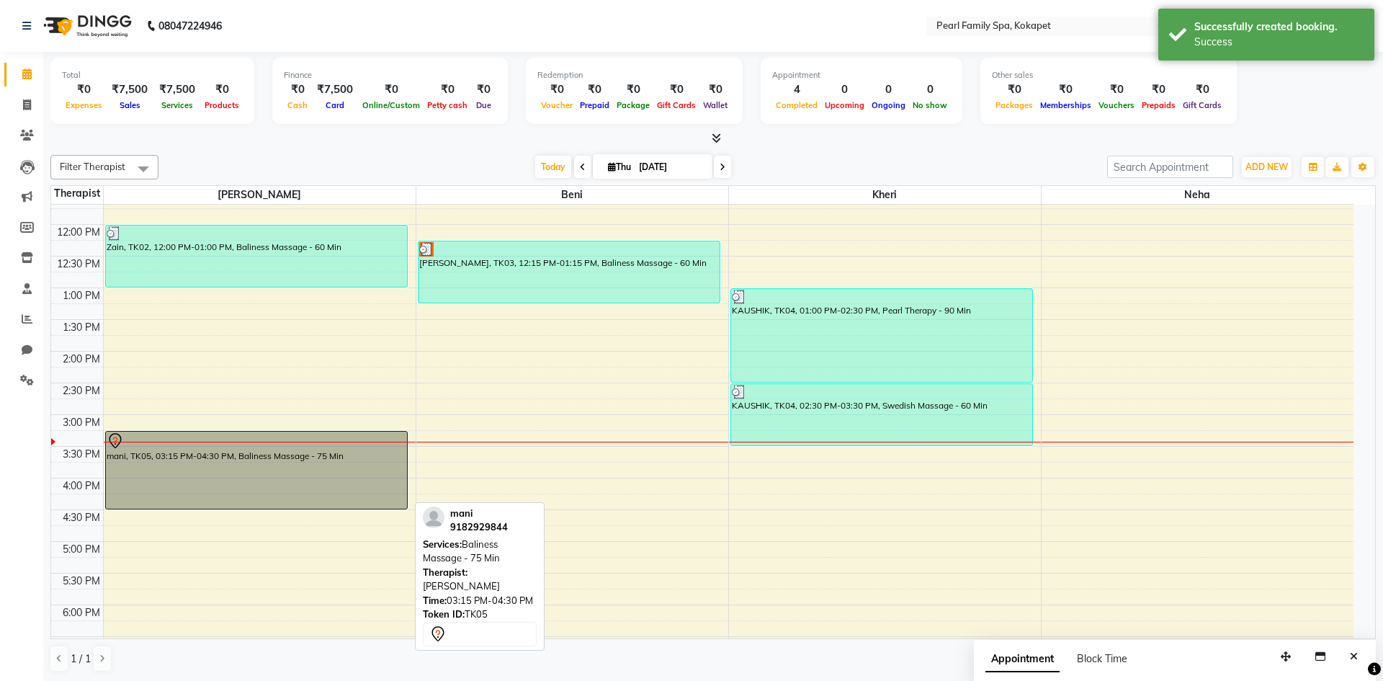
select select "7"
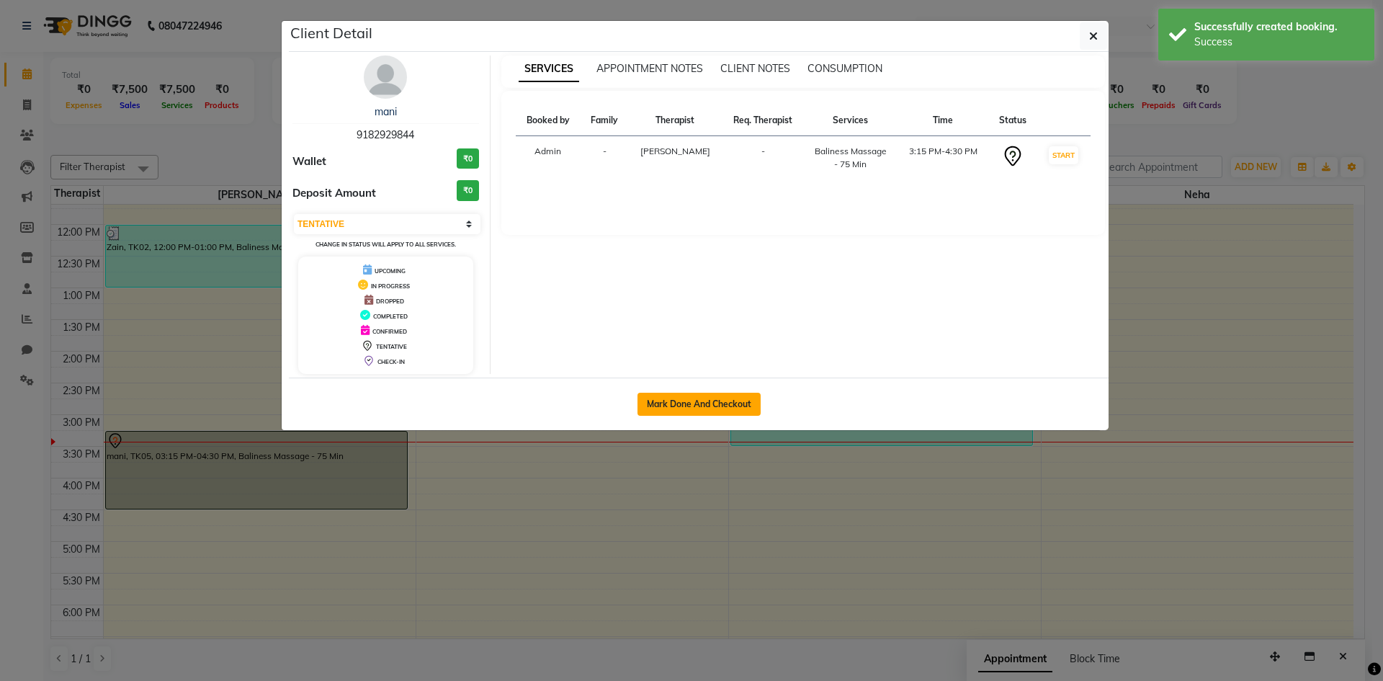
click at [705, 408] on button "Mark Done And Checkout" at bounding box center [698, 404] width 123 height 23
select select "6217"
select select "service"
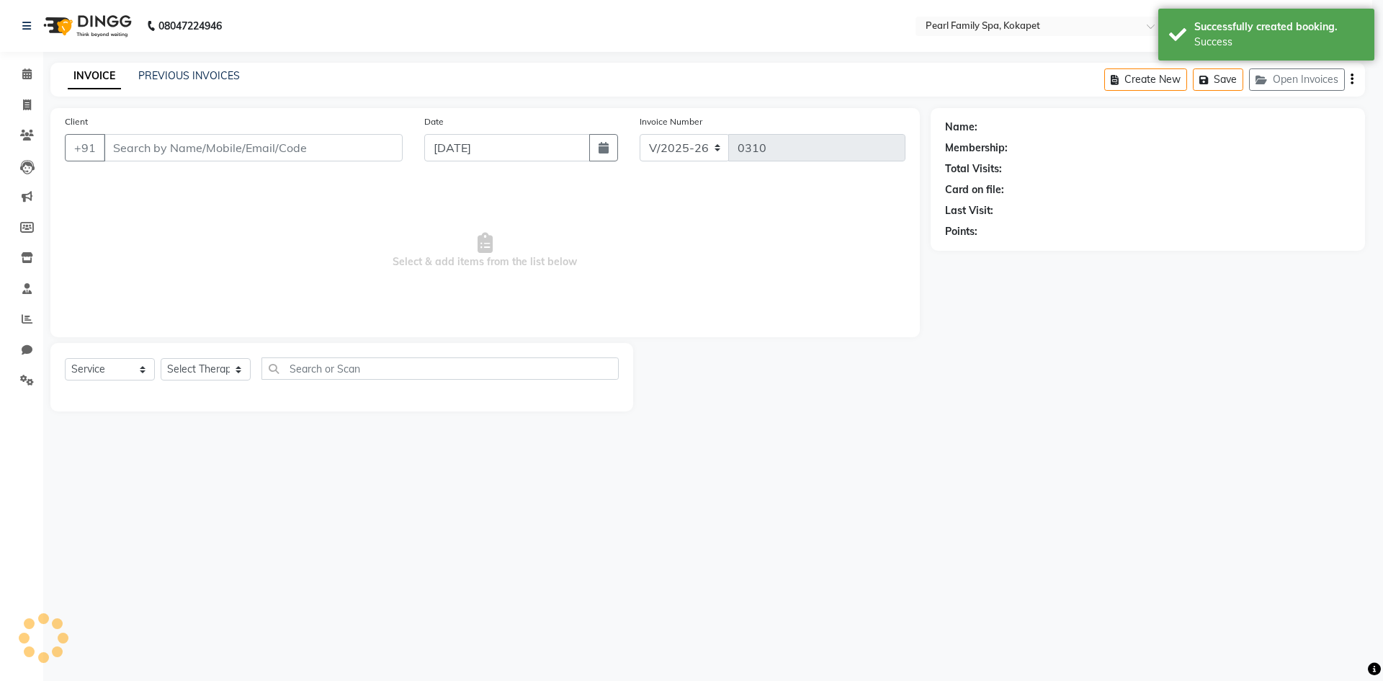
select select "3"
type input "9182929844"
select select "86778"
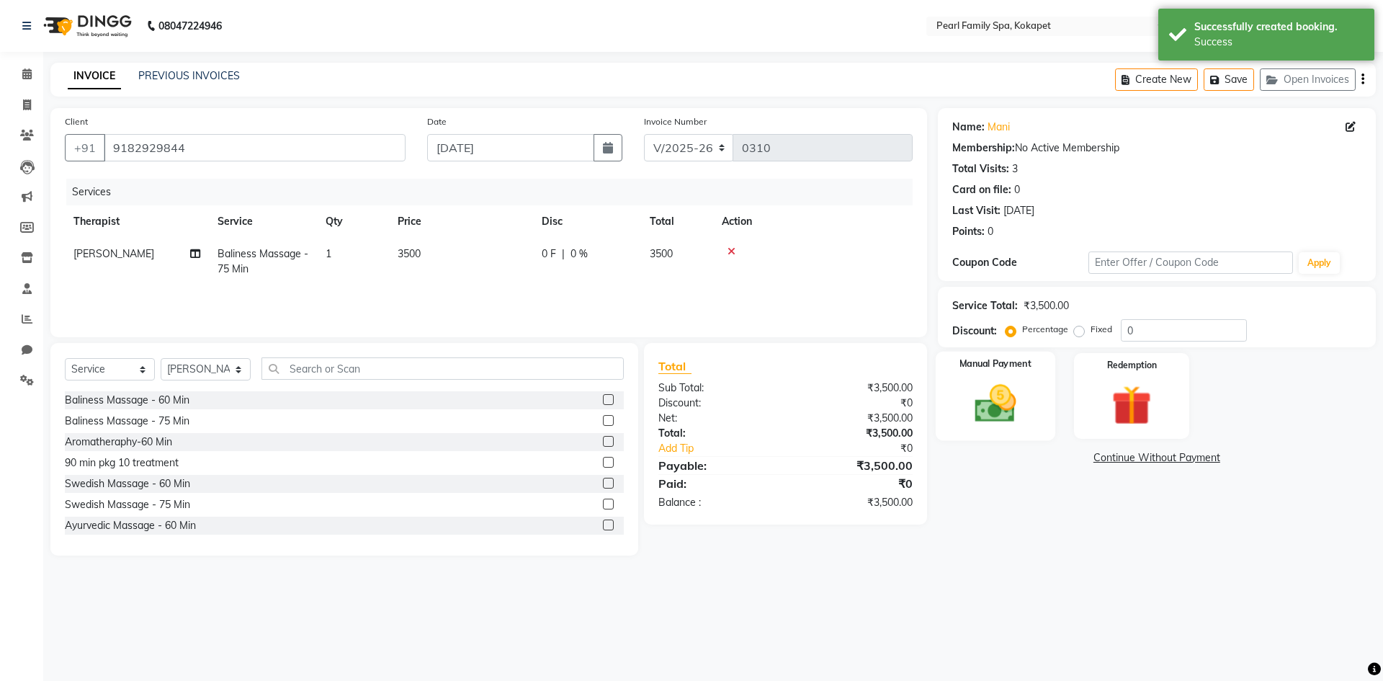
click at [1005, 416] on img at bounding box center [995, 404] width 67 height 48
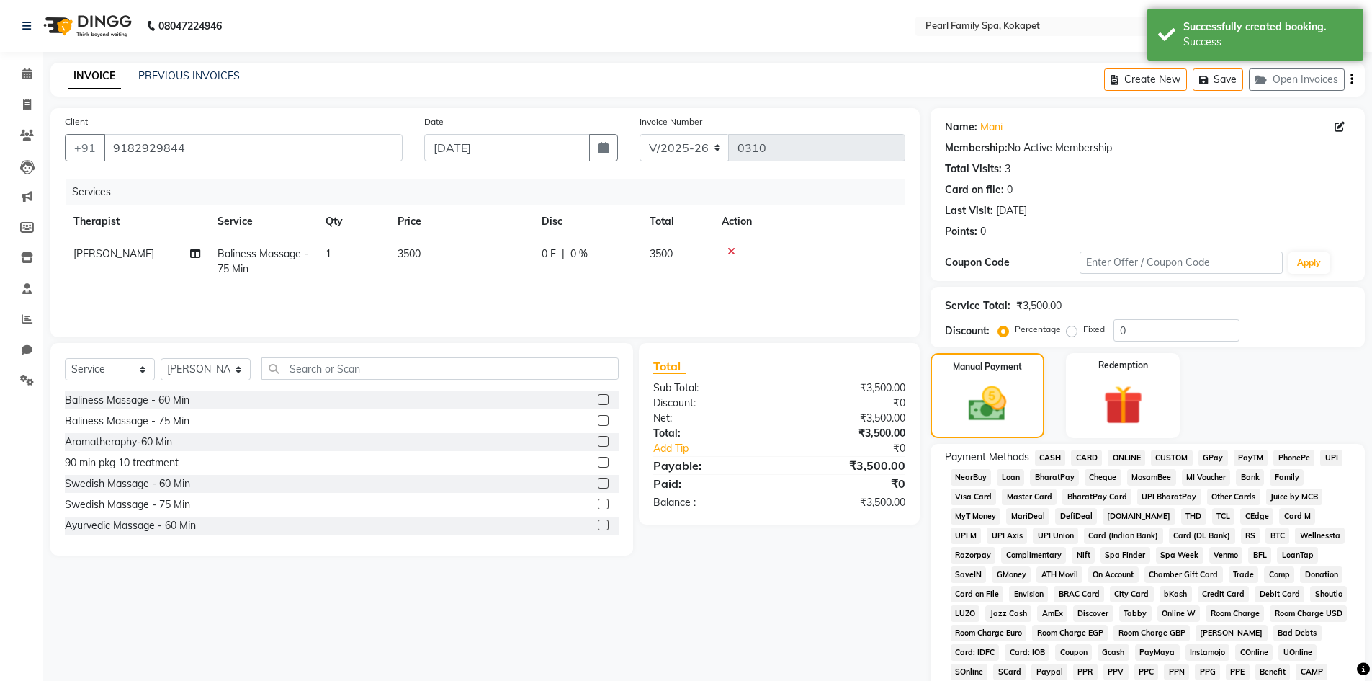
click at [1333, 456] on span "UPI" at bounding box center [1331, 457] width 22 height 17
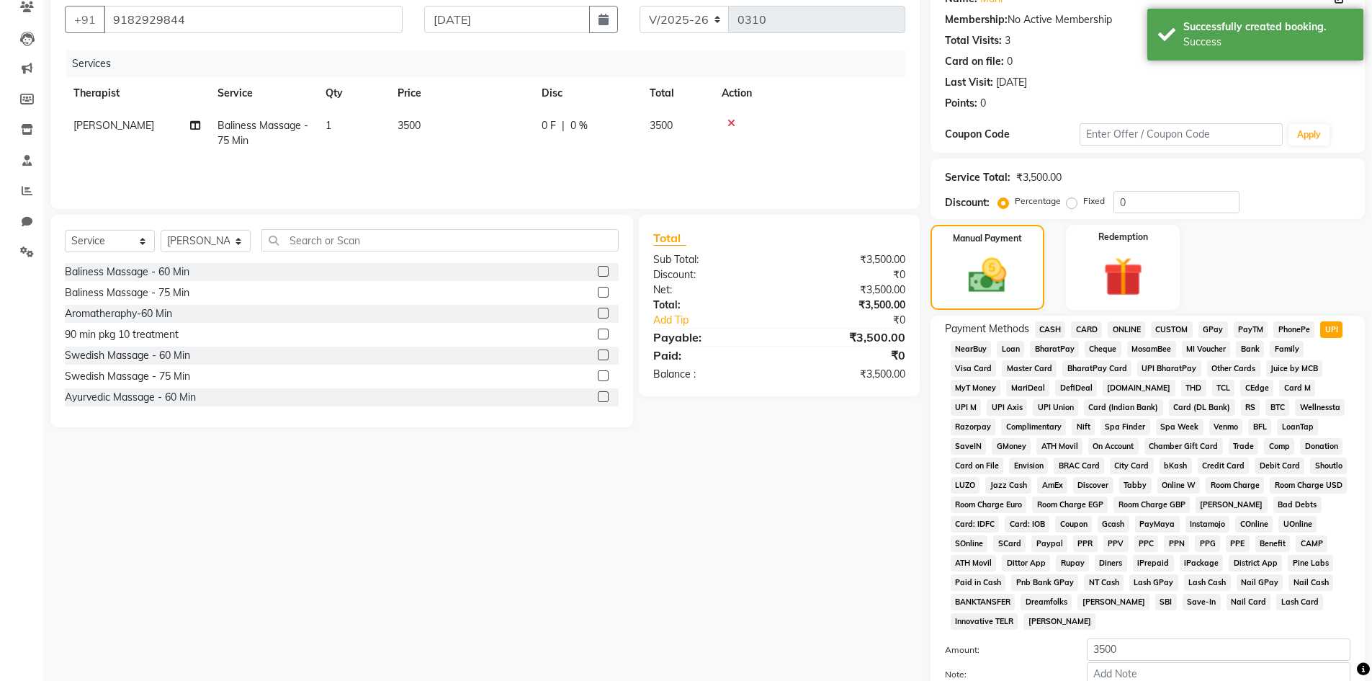
scroll to position [268, 0]
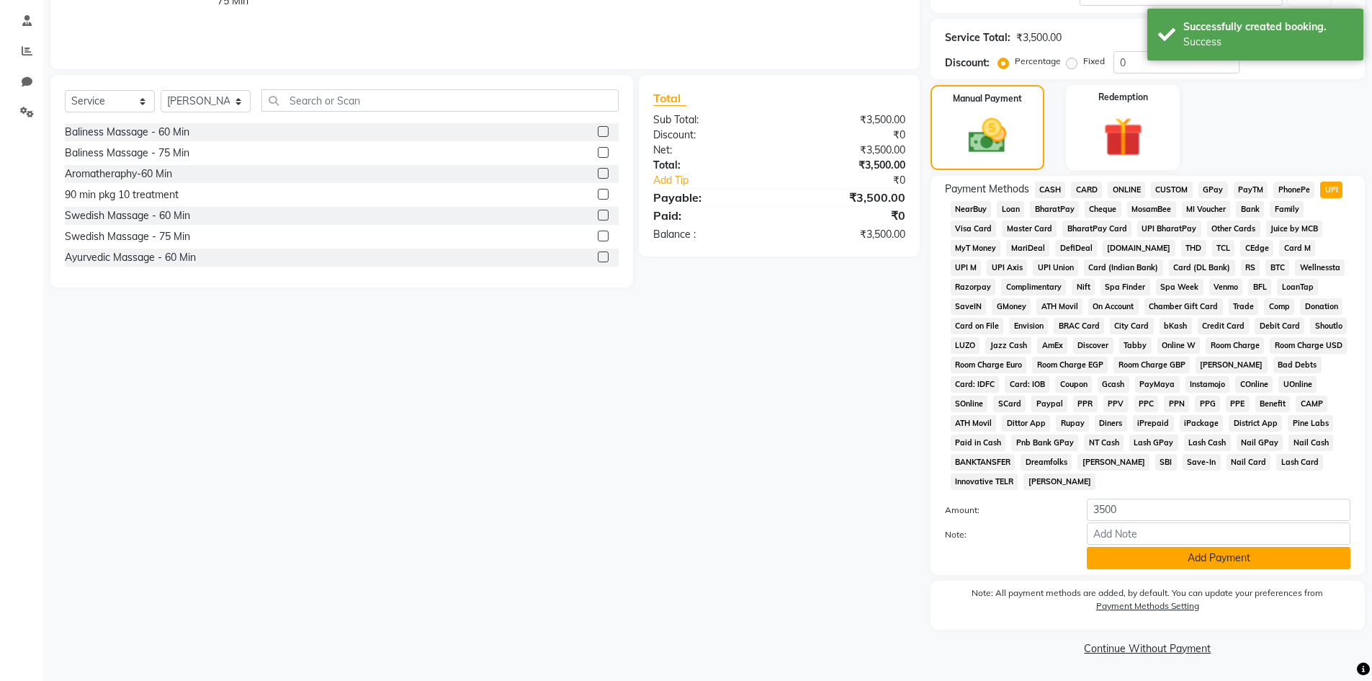
click at [1111, 554] on button "Add Payment" at bounding box center [1219, 558] width 264 height 22
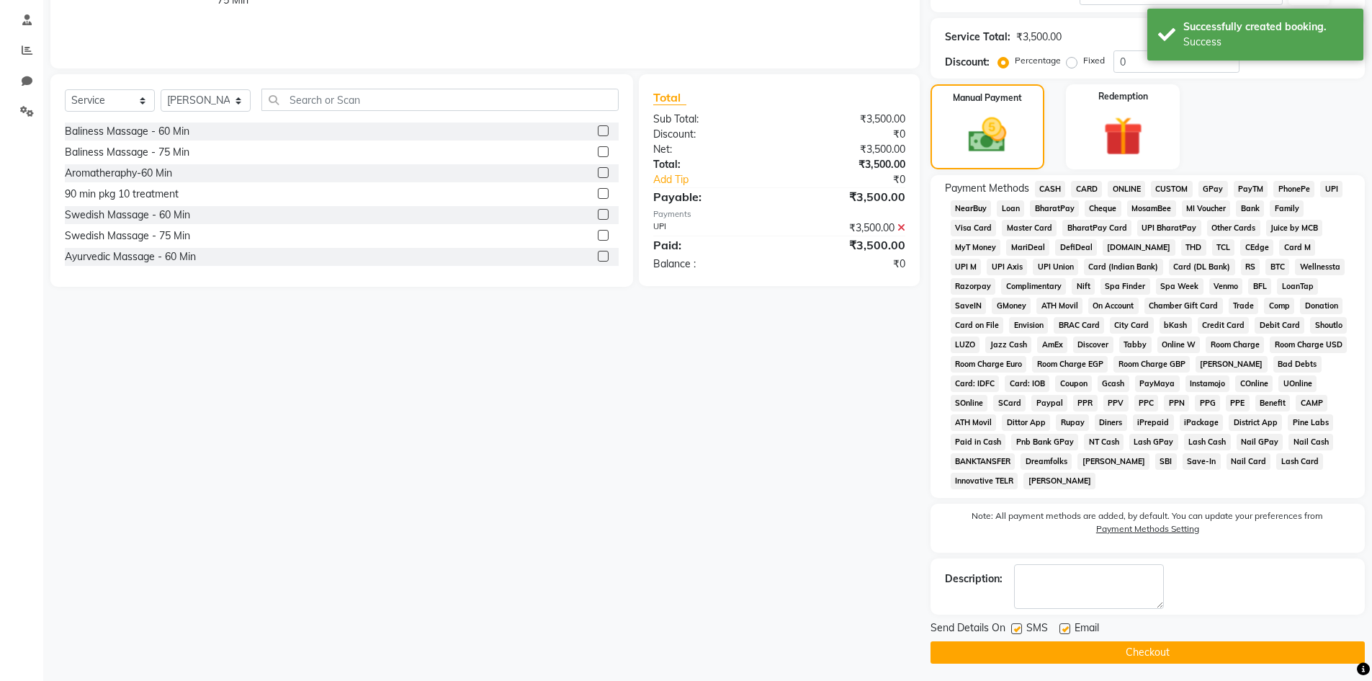
scroll to position [273, 0]
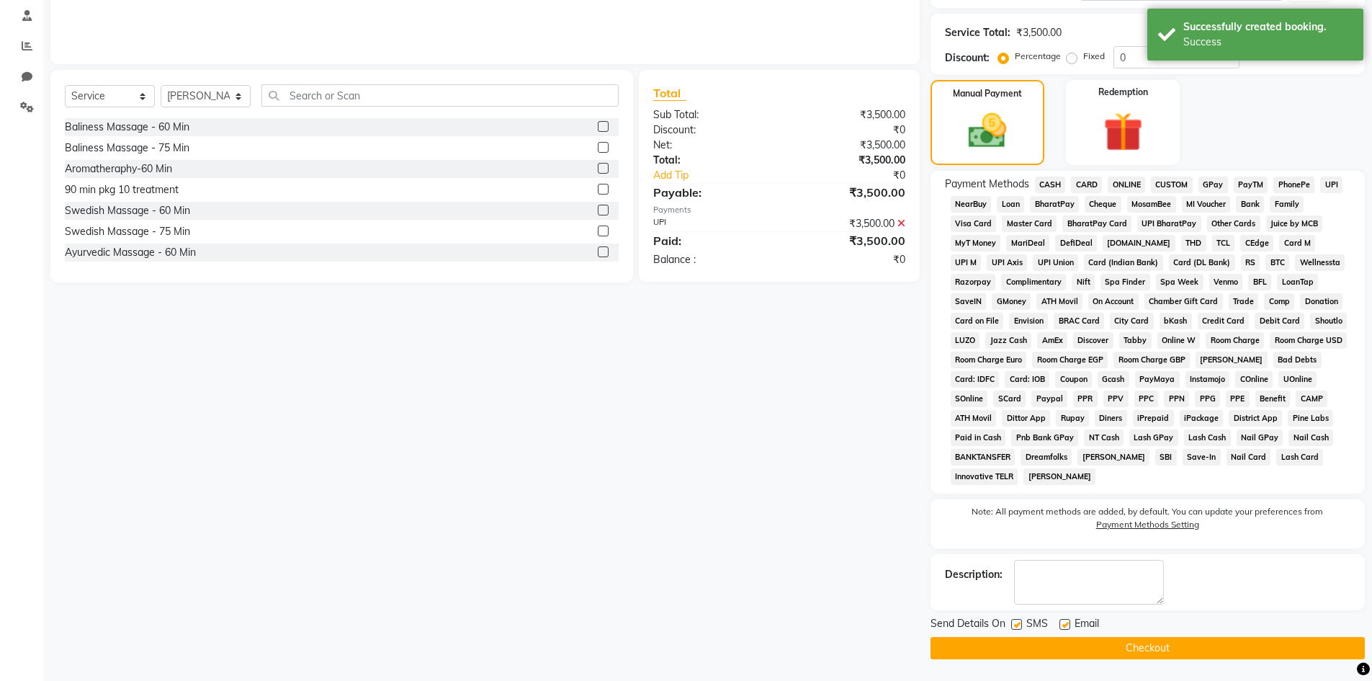
click at [1113, 642] on button "Checkout" at bounding box center [1148, 648] width 434 height 22
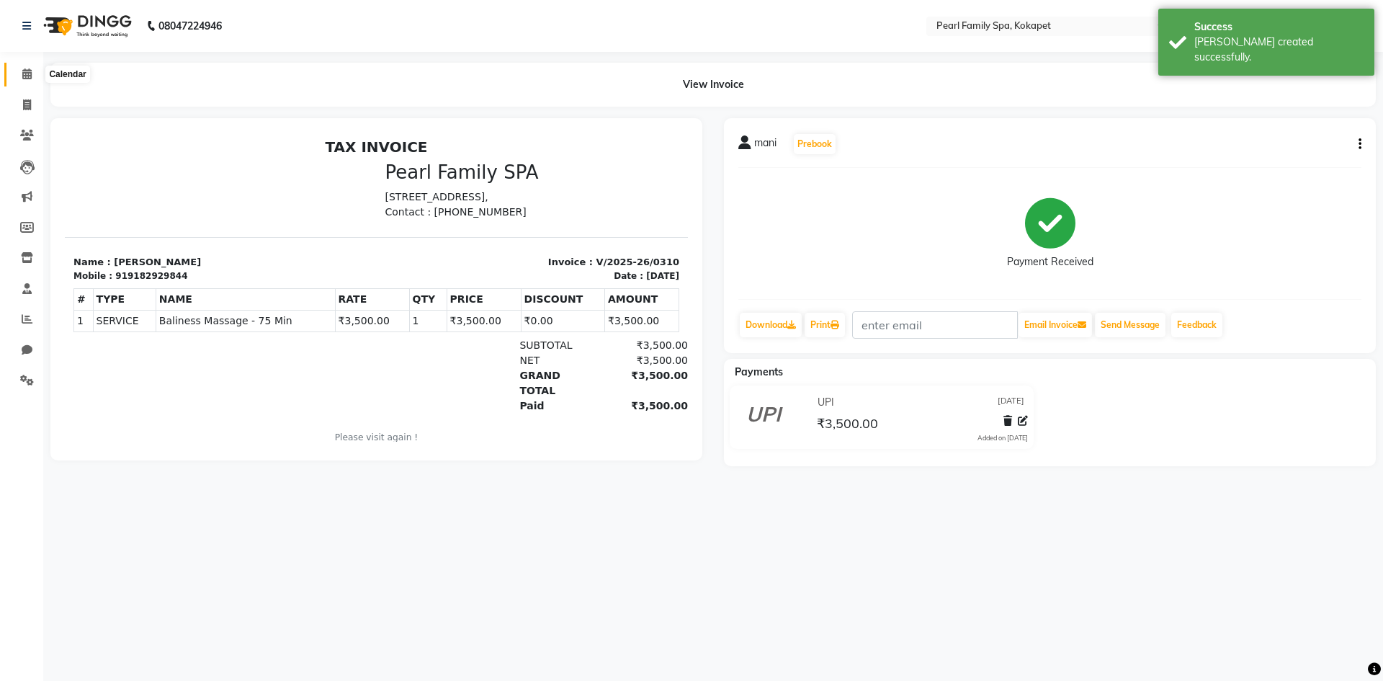
click at [18, 69] on span at bounding box center [26, 74] width 25 height 17
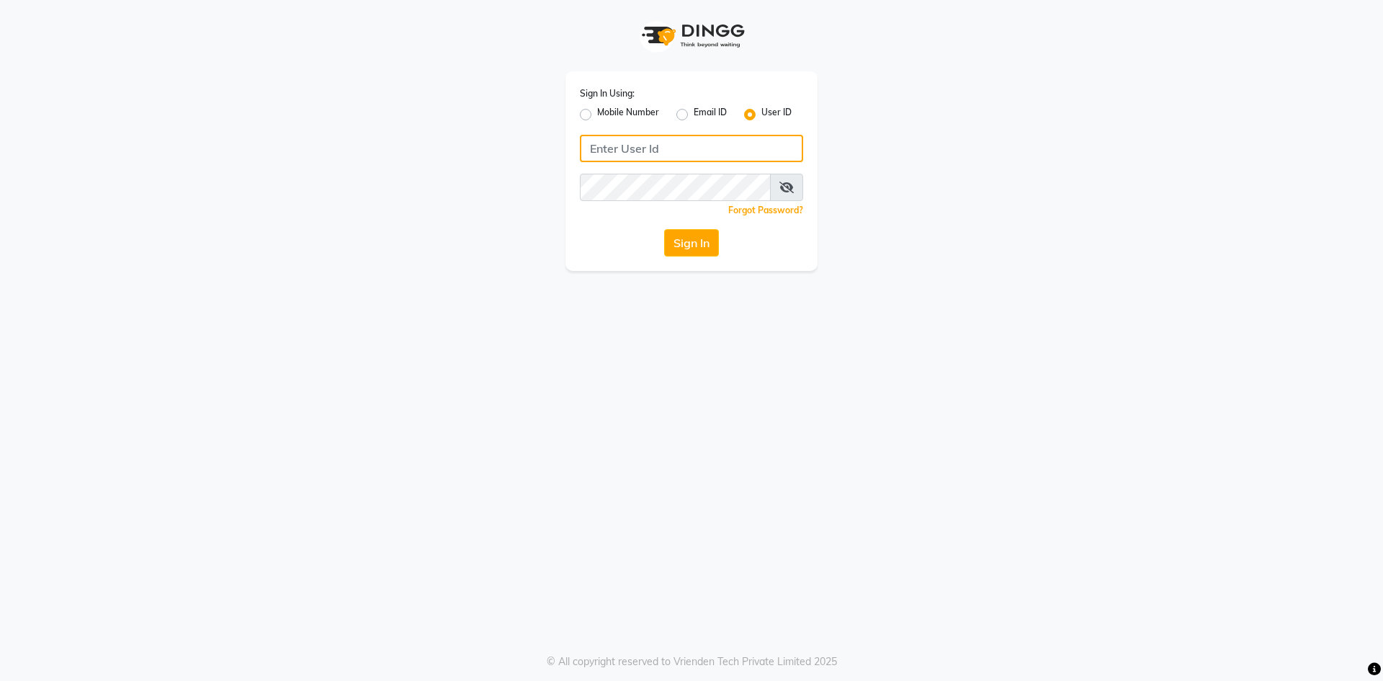
click at [676, 148] on input "Username" at bounding box center [691, 148] width 223 height 27
type input "pearl123"
click at [699, 238] on button "Sign In" at bounding box center [691, 242] width 55 height 27
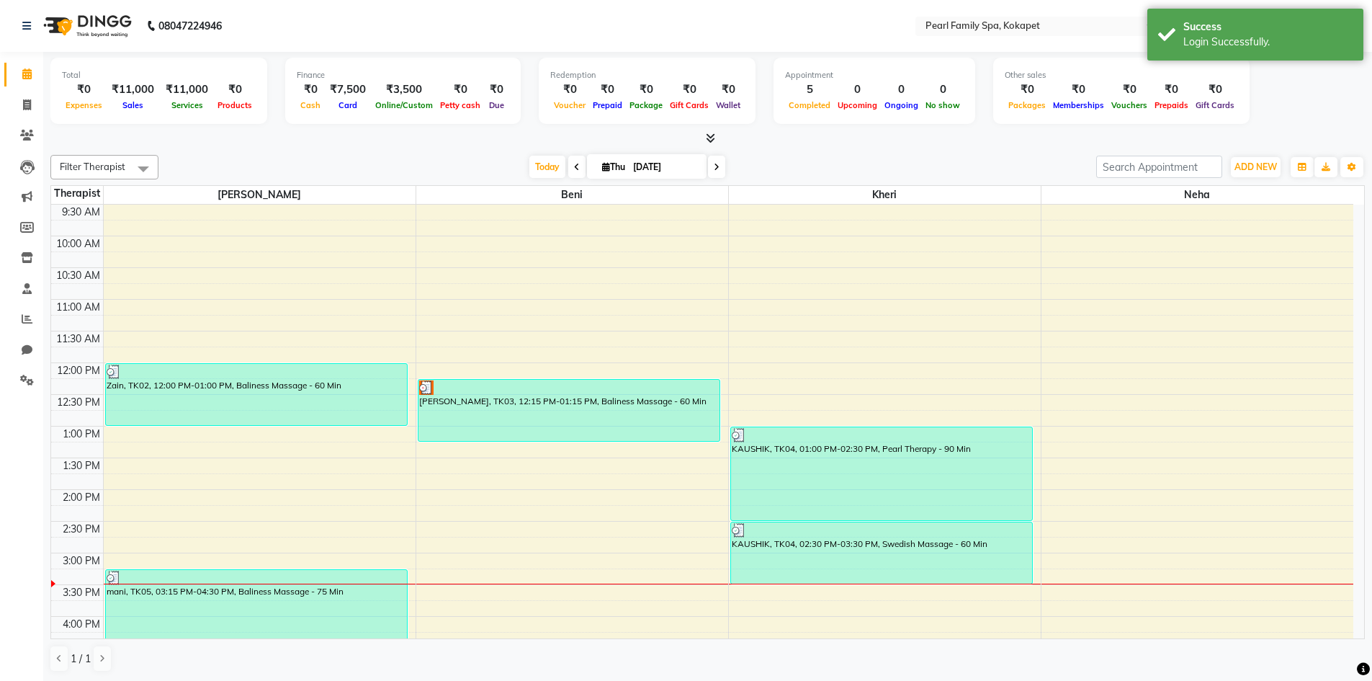
scroll to position [288, 0]
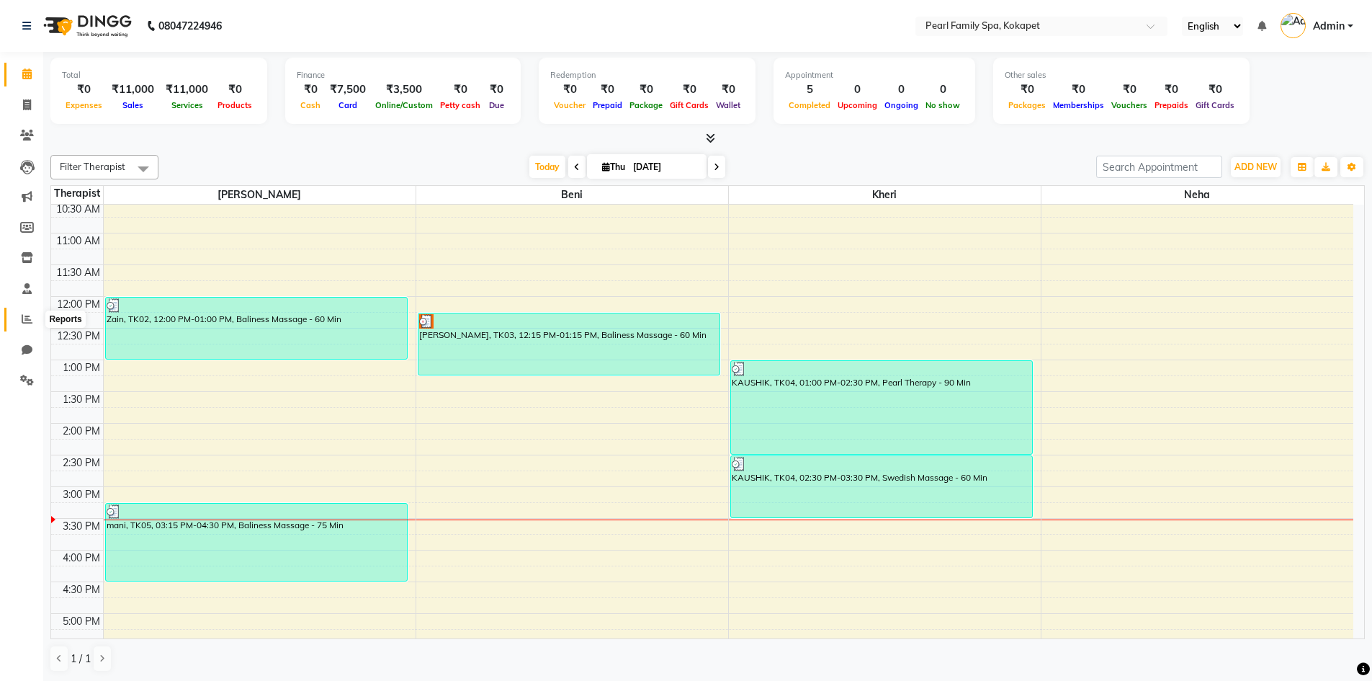
click at [23, 322] on icon at bounding box center [27, 318] width 11 height 11
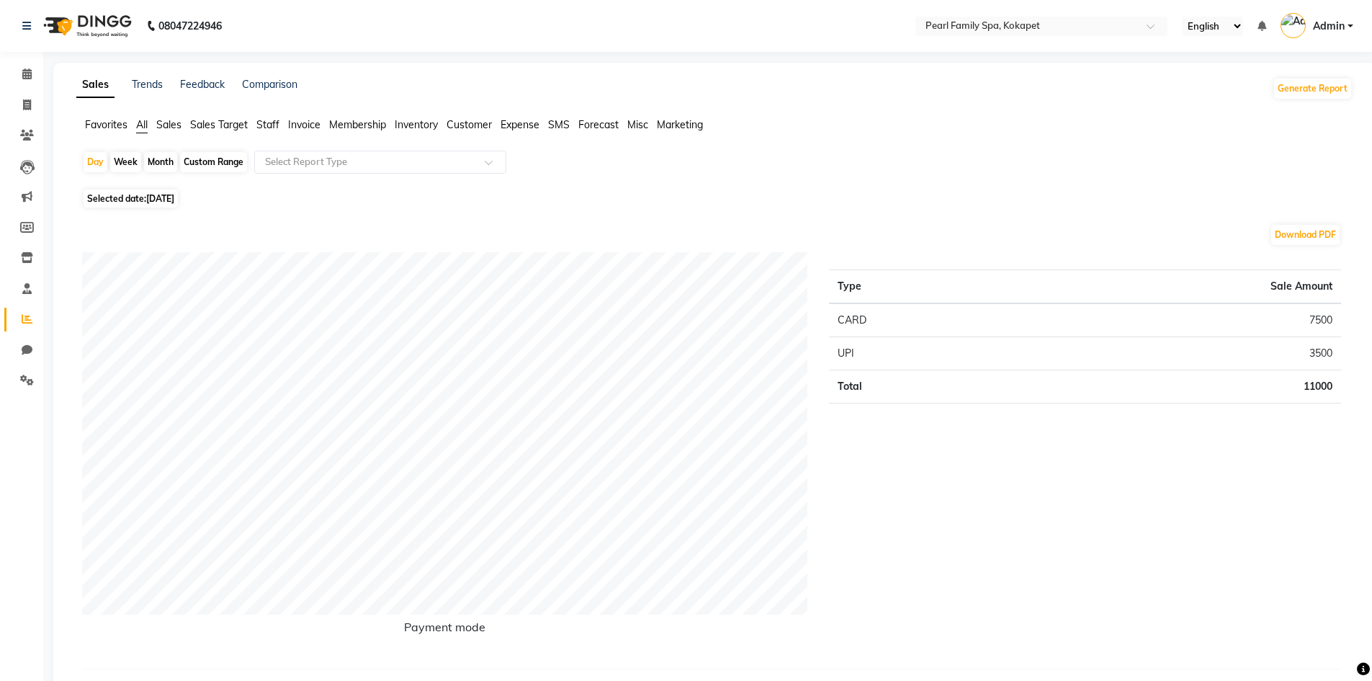
click at [151, 163] on div "Month" at bounding box center [160, 162] width 33 height 20
select select "9"
select select "2025"
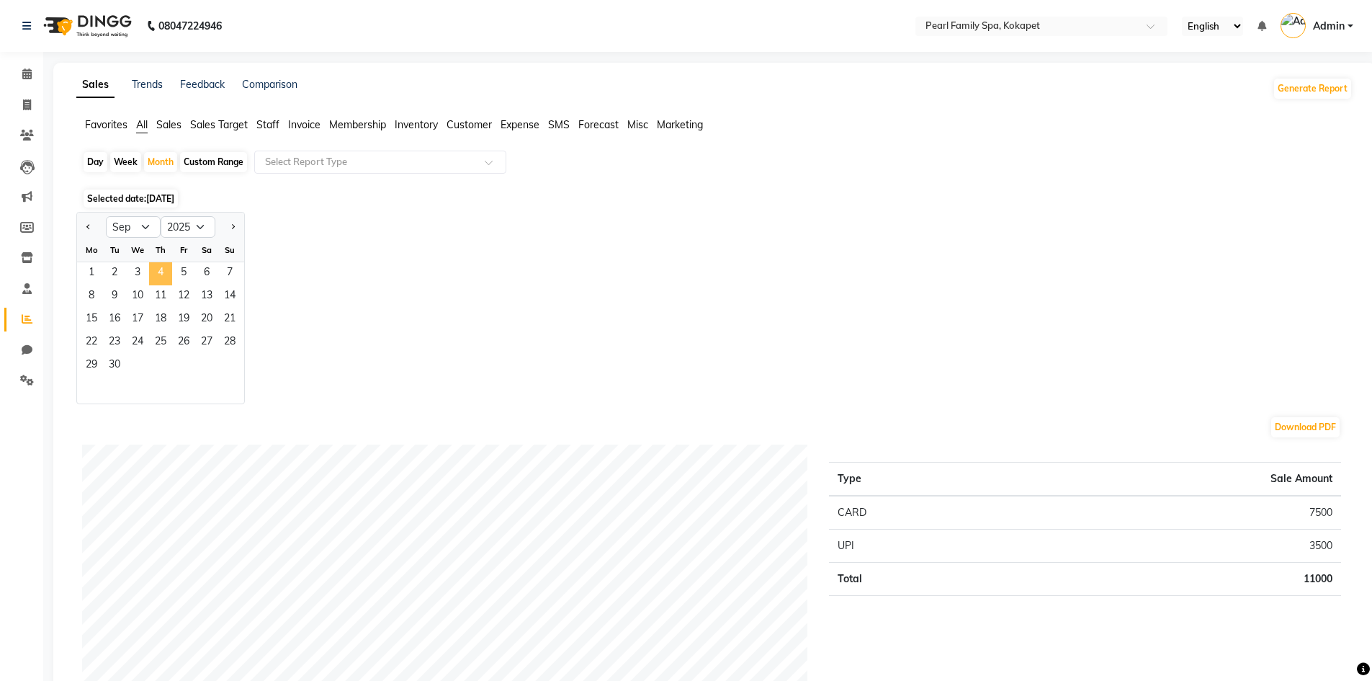
click at [158, 266] on span "4" at bounding box center [160, 273] width 23 height 23
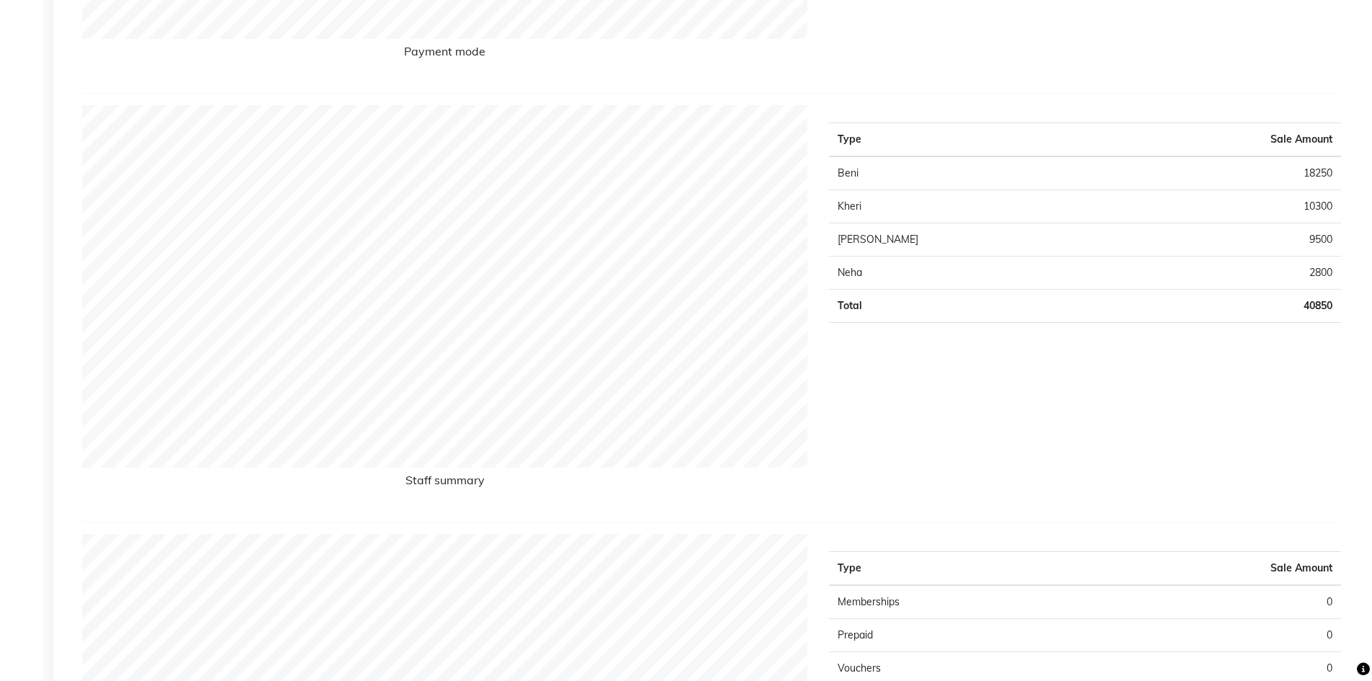
scroll to position [576, 0]
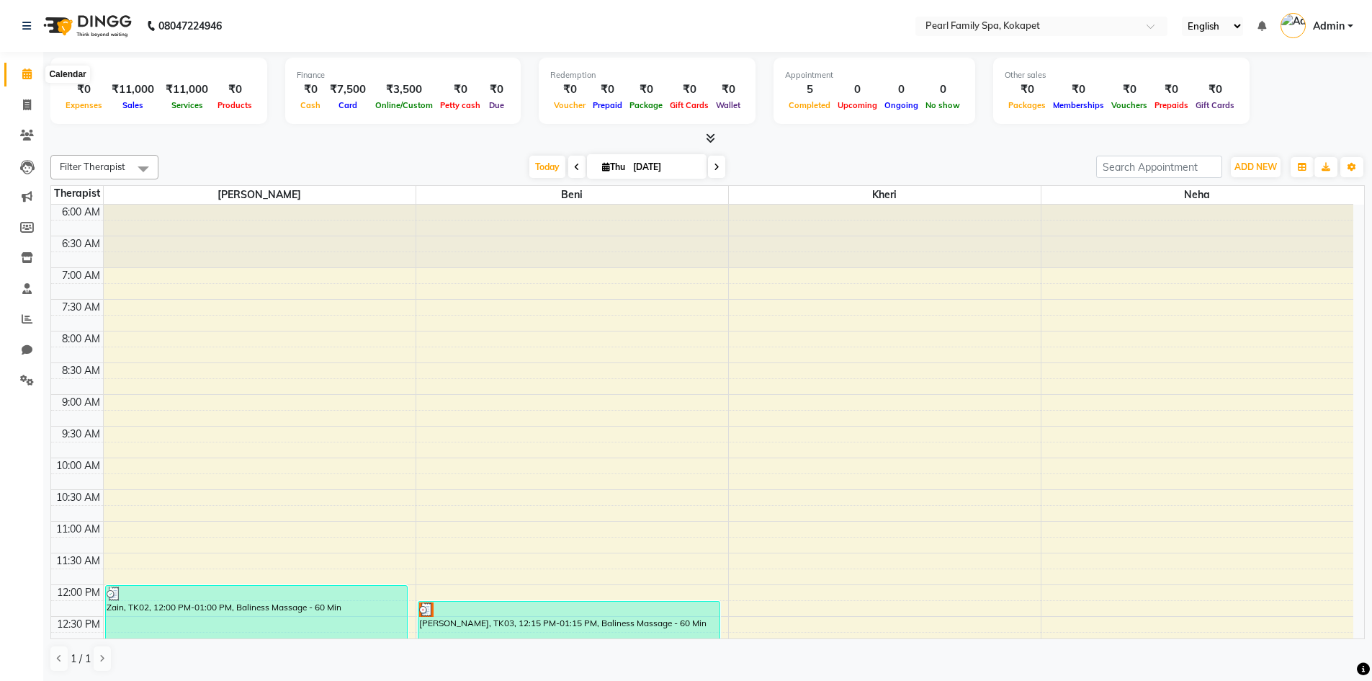
click at [24, 69] on icon at bounding box center [26, 73] width 9 height 11
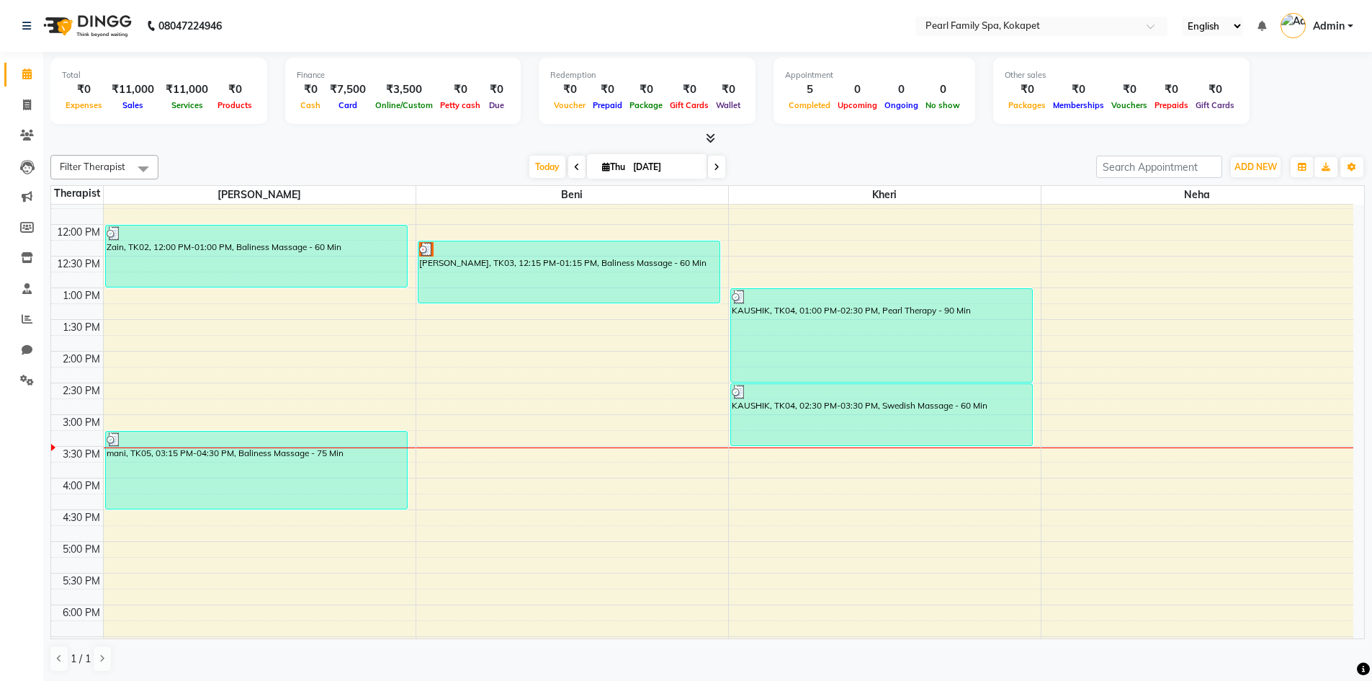
scroll to position [432, 0]
